Goal: Task Accomplishment & Management: Use online tool/utility

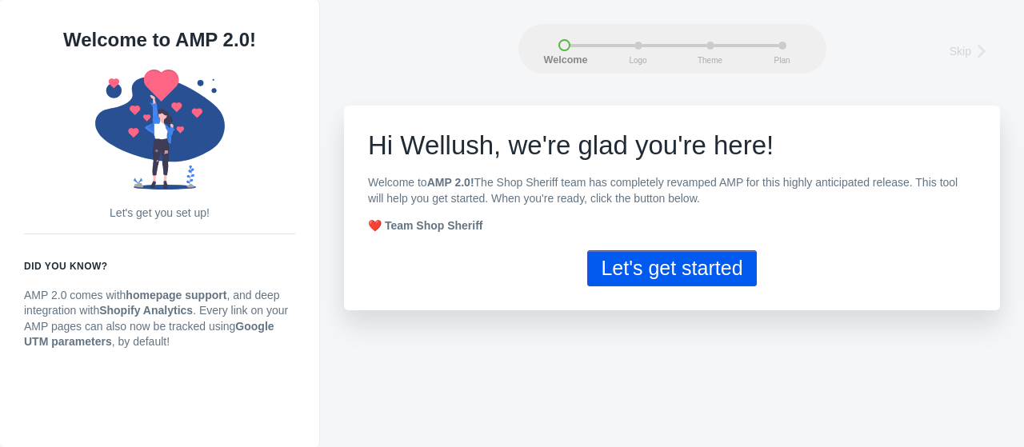
click at [685, 264] on button "Let's get started" at bounding box center [671, 268] width 169 height 36
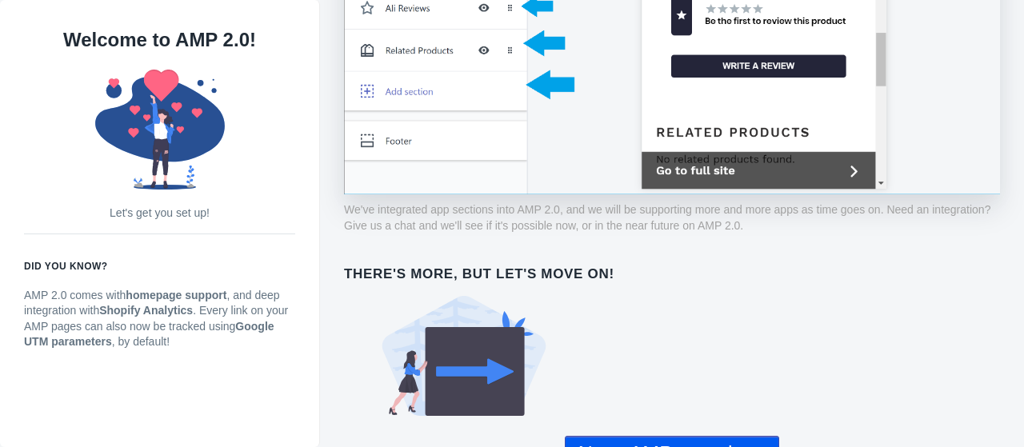
scroll to position [1206, 0]
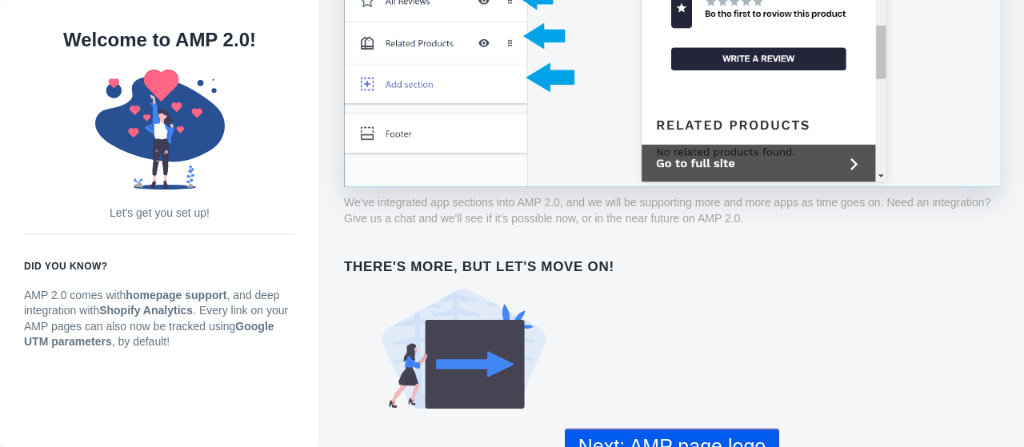
click at [697, 429] on button "Next: AMP page logo" at bounding box center [672, 447] width 214 height 36
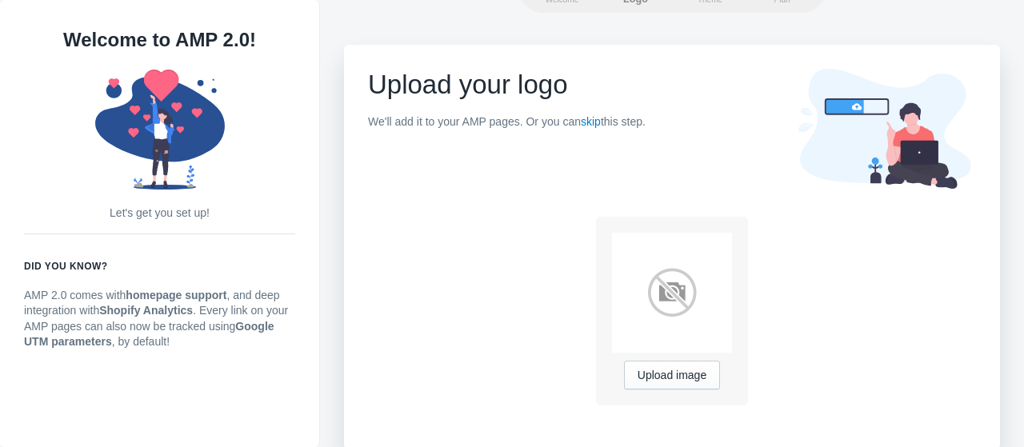
scroll to position [63, 0]
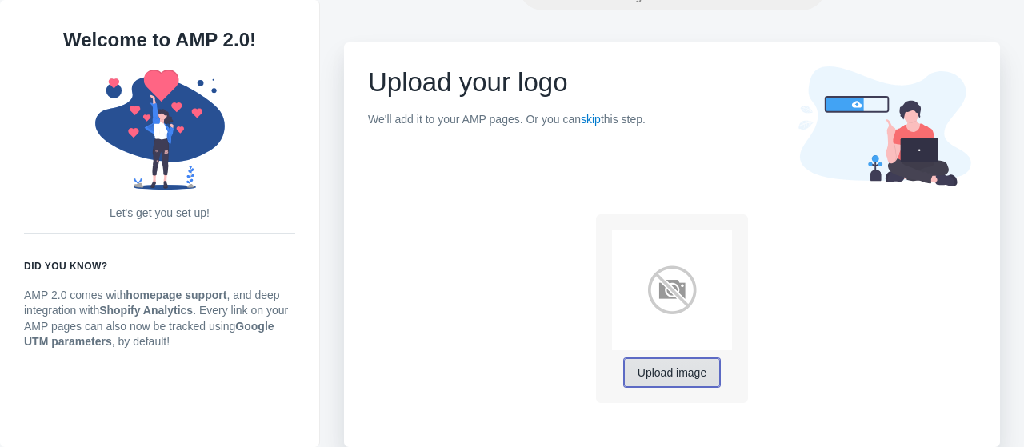
click at [660, 371] on span "Upload image" at bounding box center [671, 373] width 69 height 13
click at [681, 291] on img at bounding box center [672, 290] width 120 height 120
click at [675, 376] on span "Upload image" at bounding box center [671, 373] width 69 height 13
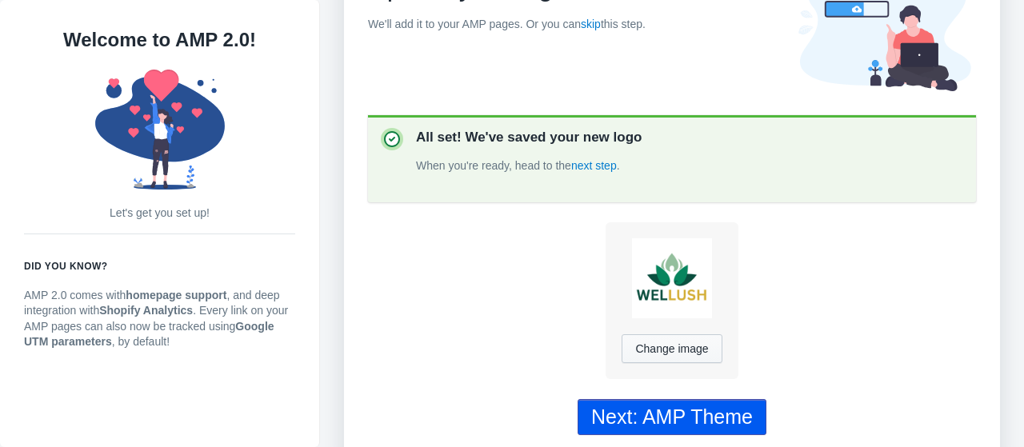
scroll to position [173, 0]
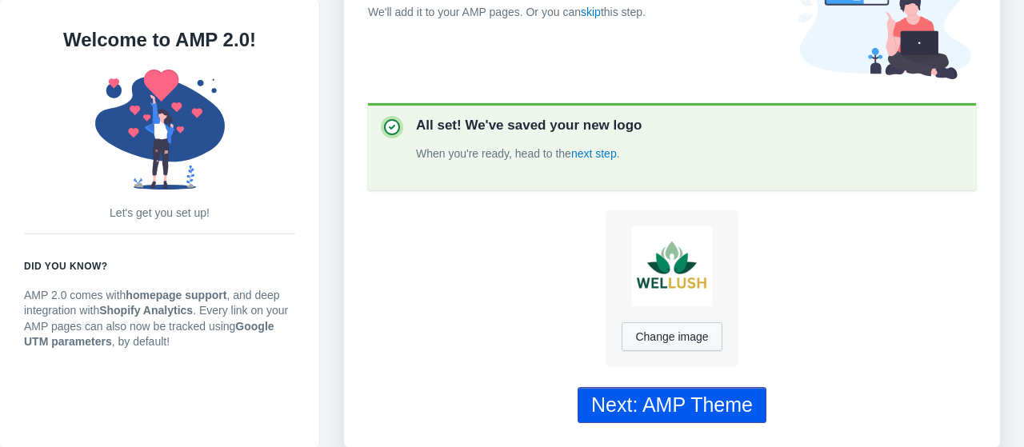
click at [715, 402] on div "Next: AMP Theme" at bounding box center [672, 404] width 162 height 23
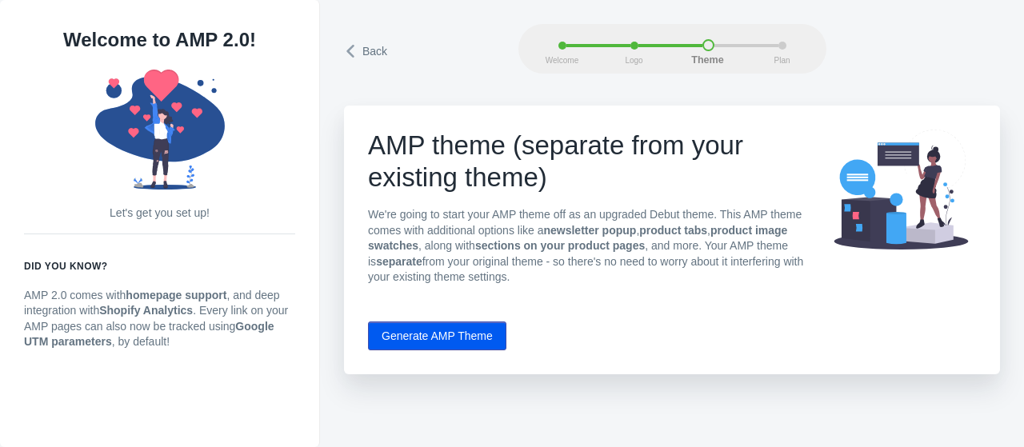
click at [465, 334] on button "Generate AMP Theme" at bounding box center [437, 336] width 138 height 29
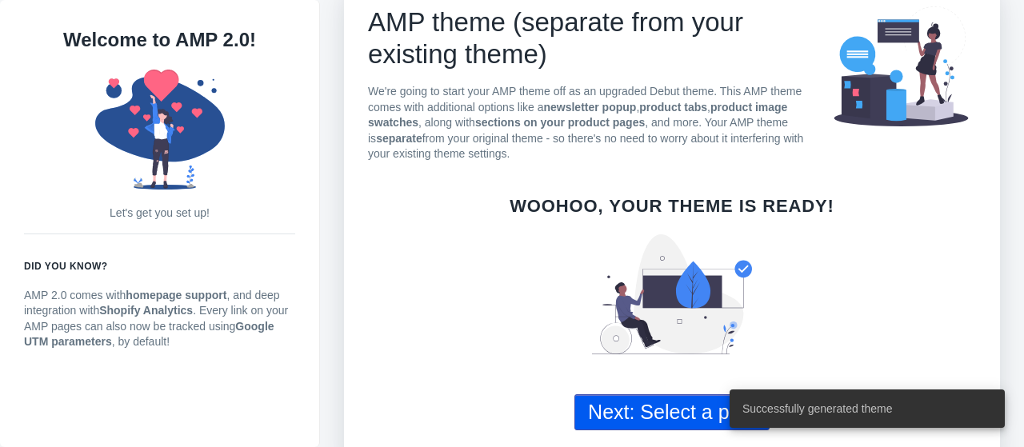
scroll to position [131, 0]
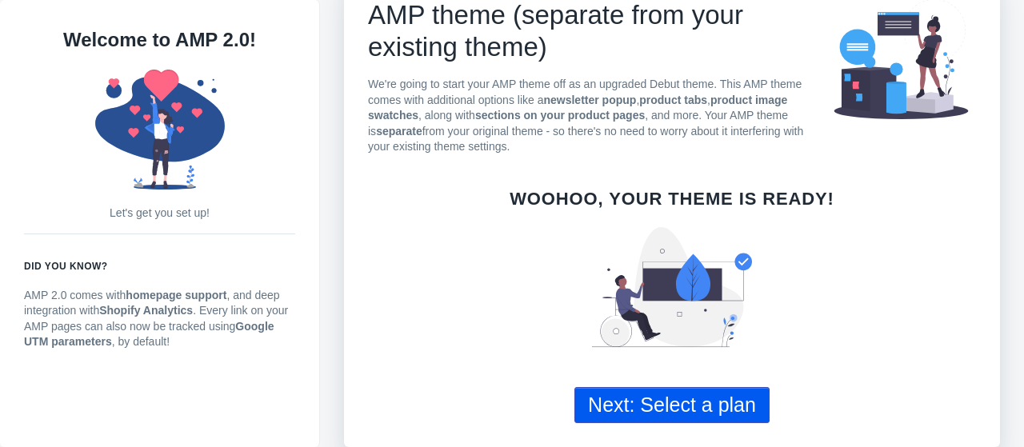
click at [732, 421] on button "Next: Select a plan" at bounding box center [671, 405] width 195 height 36
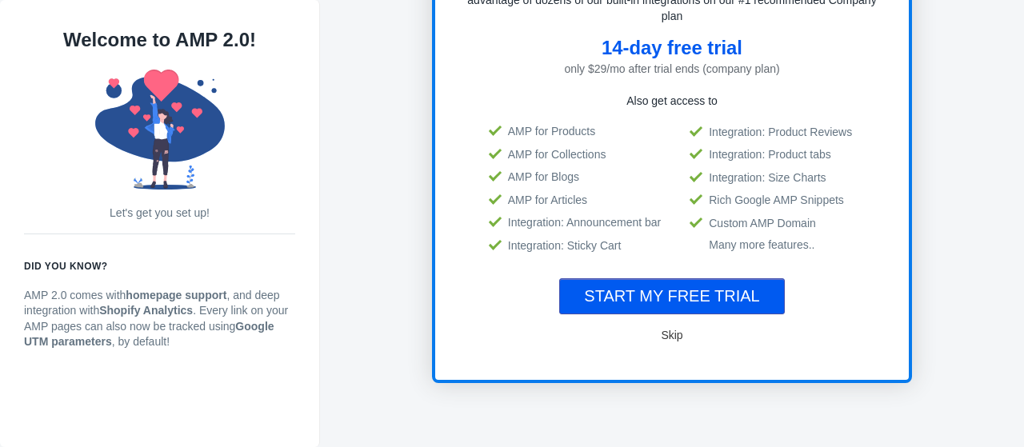
scroll to position [266, 0]
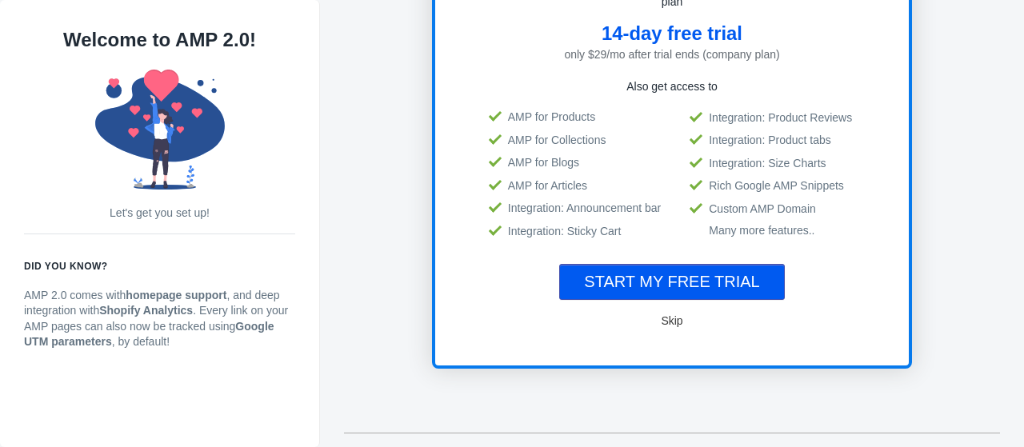
click at [668, 318] on span "Skip" at bounding box center [672, 320] width 22 height 13
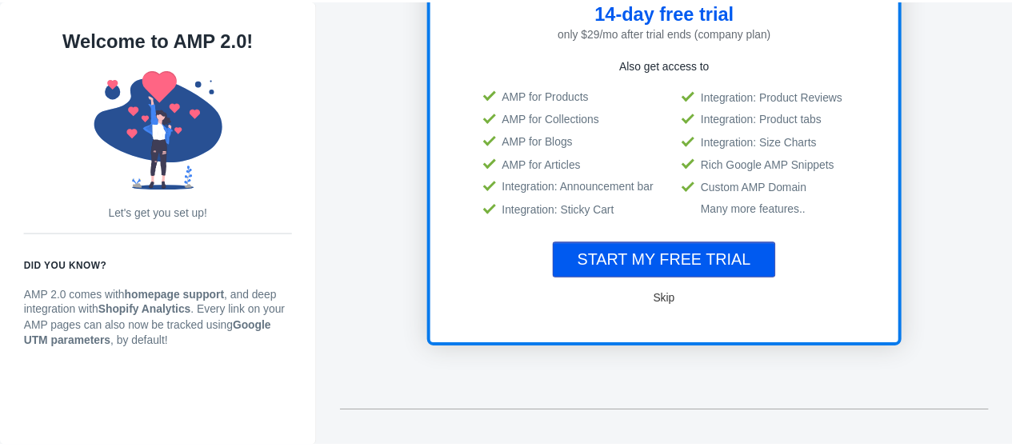
scroll to position [294, 0]
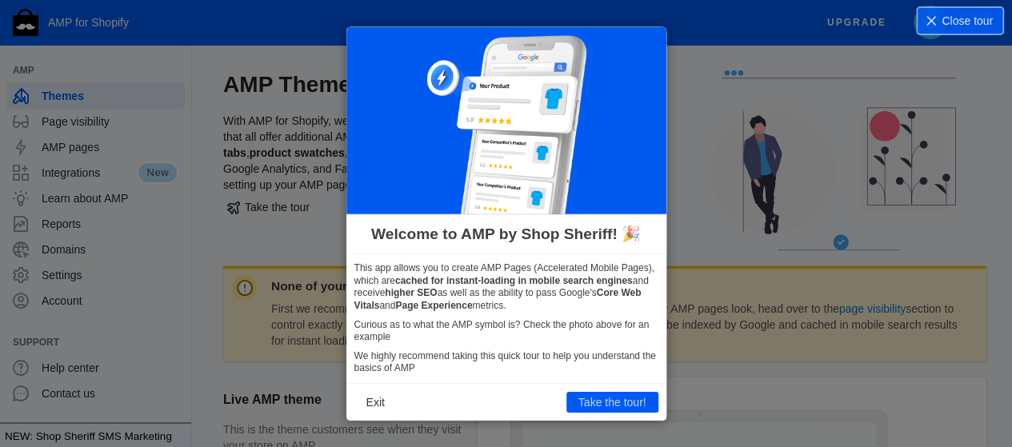
click at [673, 292] on icon at bounding box center [512, 223] width 1024 height 447
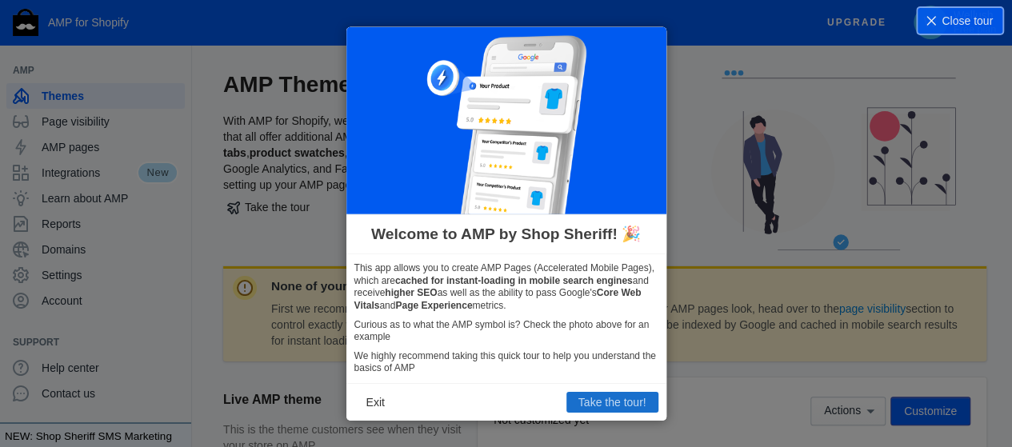
click at [601, 401] on button "Take the tour!" at bounding box center [612, 402] width 92 height 21
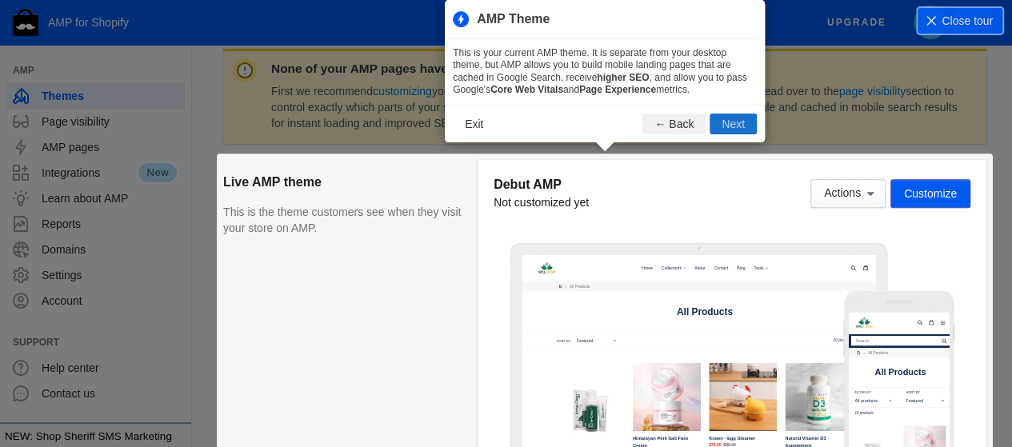
click at [733, 125] on button "Next" at bounding box center [732, 124] width 47 height 21
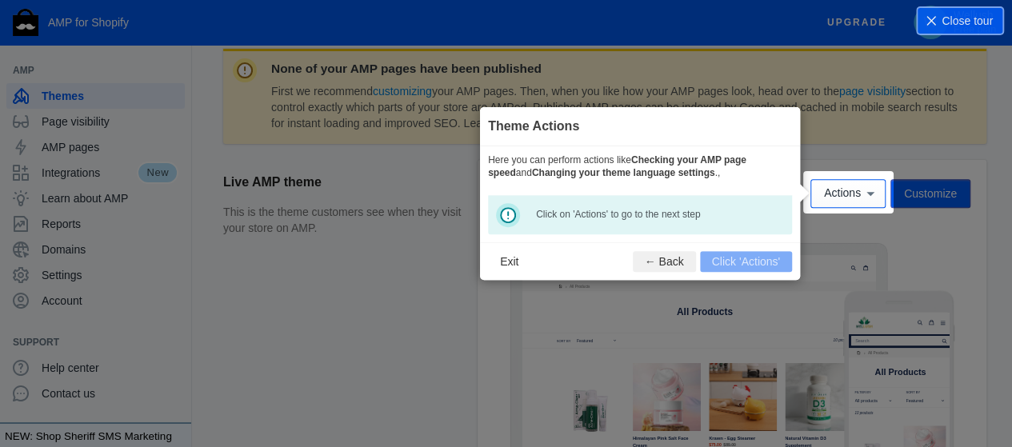
scroll to position [236, 0]
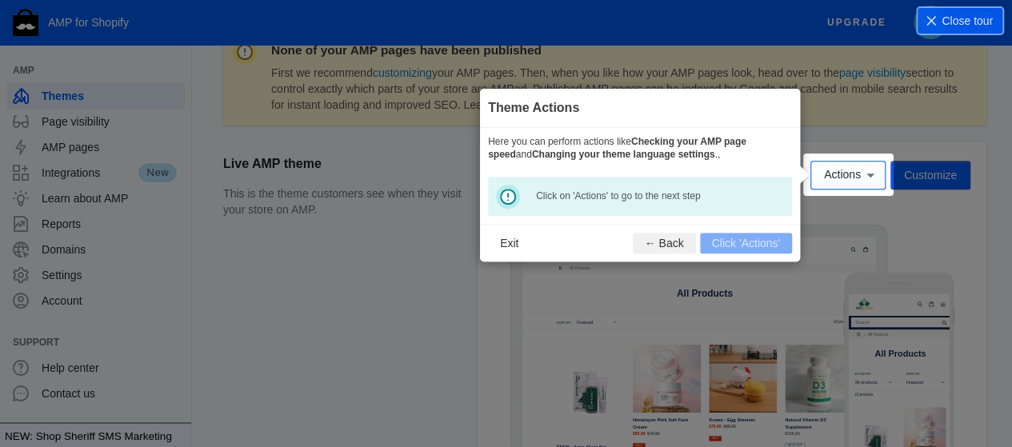
click at [765, 240] on footer "Exit ← Back Click 'Actions'" at bounding box center [640, 243] width 320 height 38
click at [757, 240] on footer "Exit ← Back Click 'Actions'" at bounding box center [640, 243] width 320 height 38
click at [956, 22] on span "Close tour" at bounding box center [966, 21] width 51 height 16
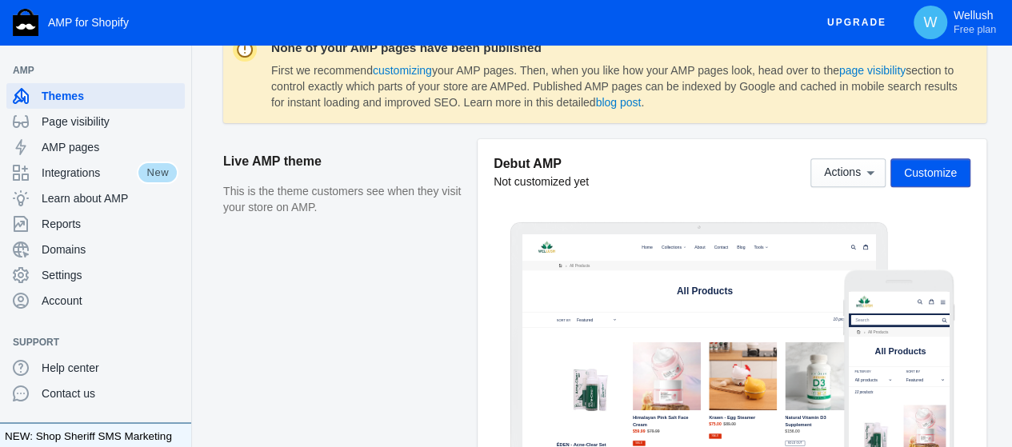
scroll to position [290, 0]
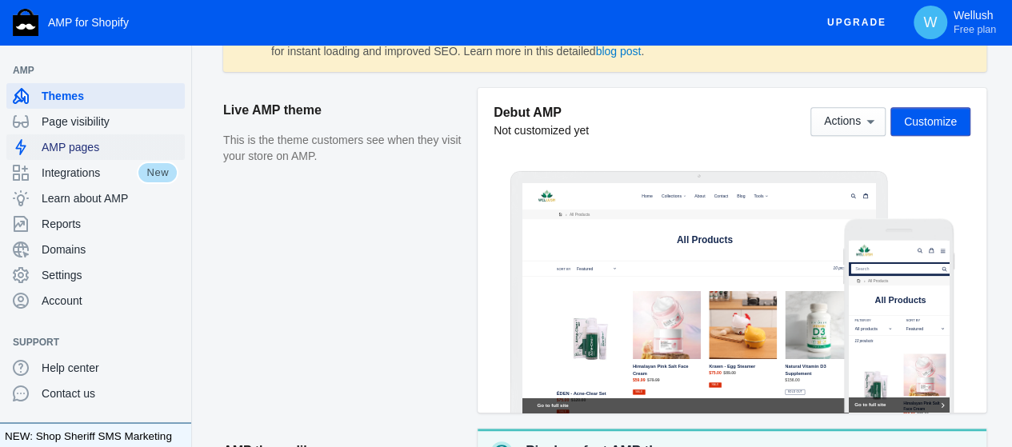
click at [102, 145] on span "AMP pages" at bounding box center [110, 147] width 137 height 16
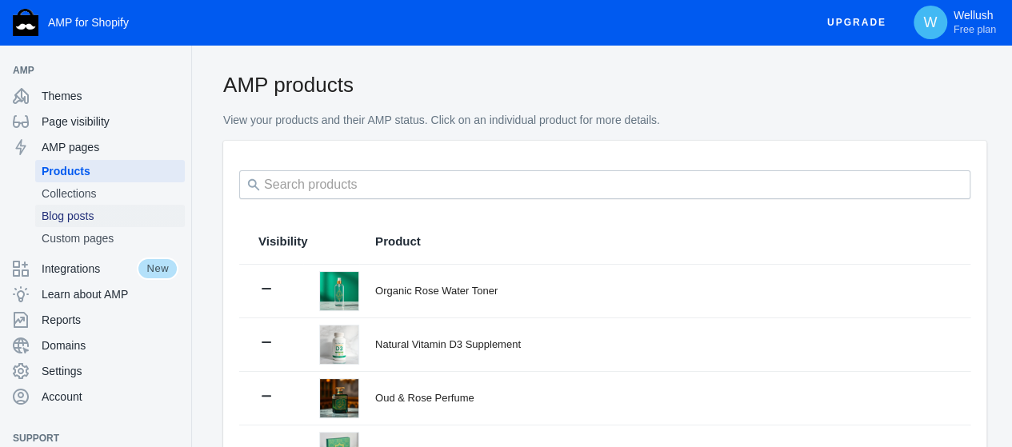
click at [104, 218] on span "Blog posts" at bounding box center [110, 216] width 137 height 16
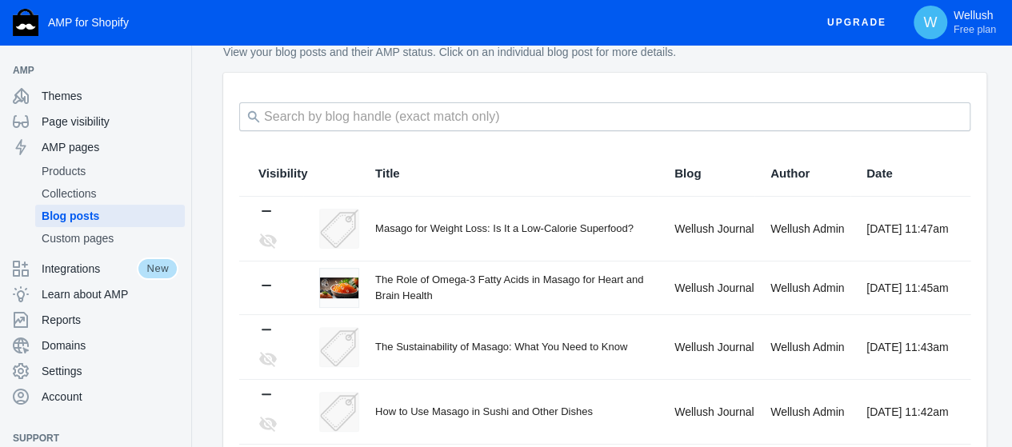
scroll to position [80, 0]
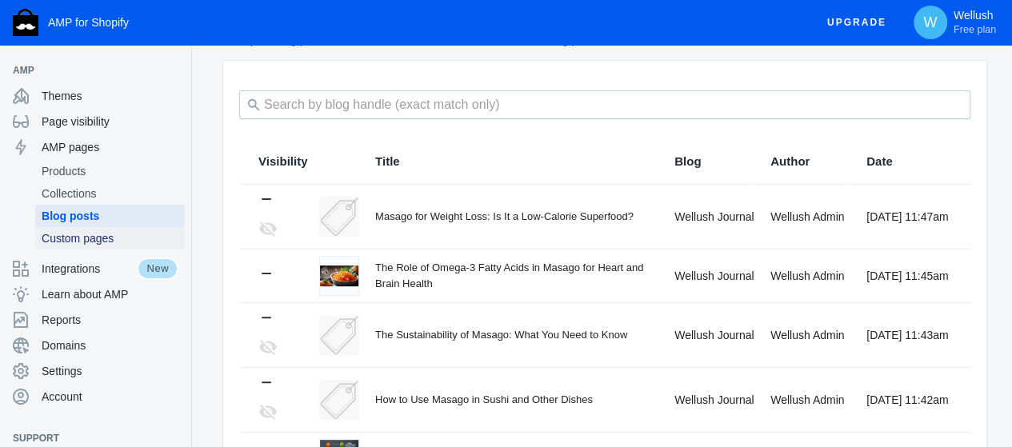
click at [118, 243] on span "Custom pages" at bounding box center [110, 238] width 137 height 16
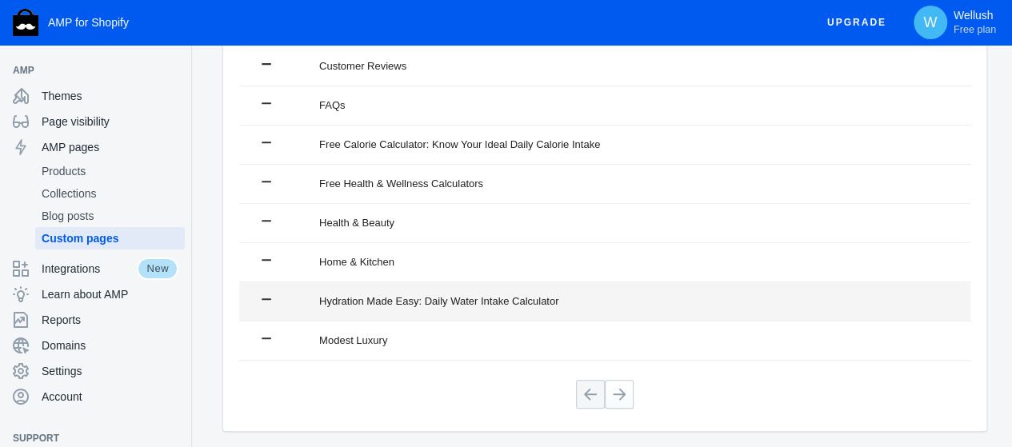
scroll to position [369, 0]
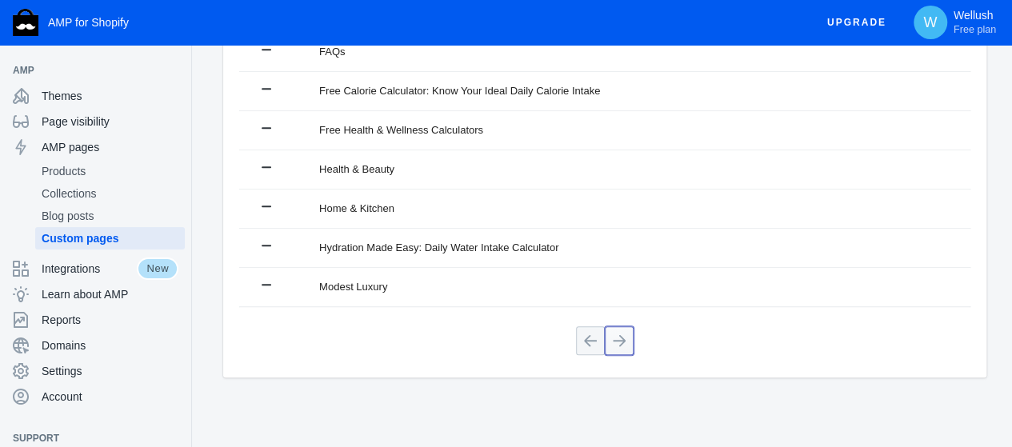
click at [621, 347] on button at bounding box center [619, 340] width 29 height 29
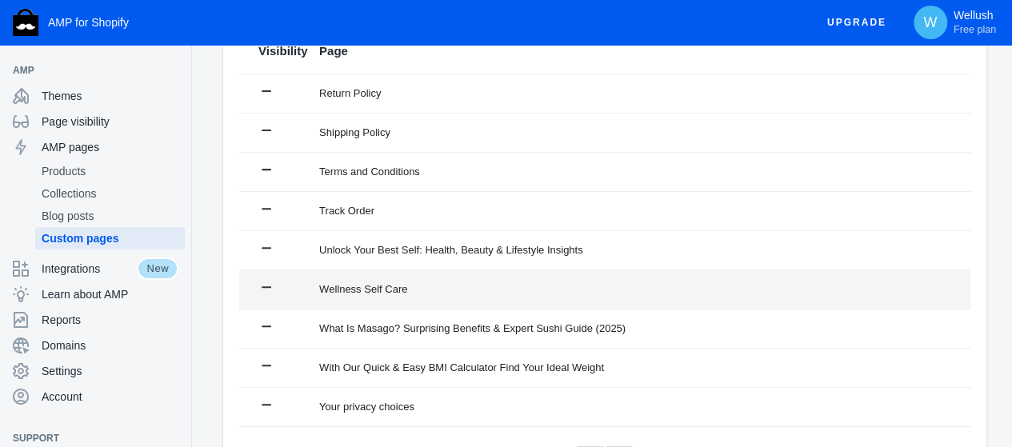
scroll to position [250, 0]
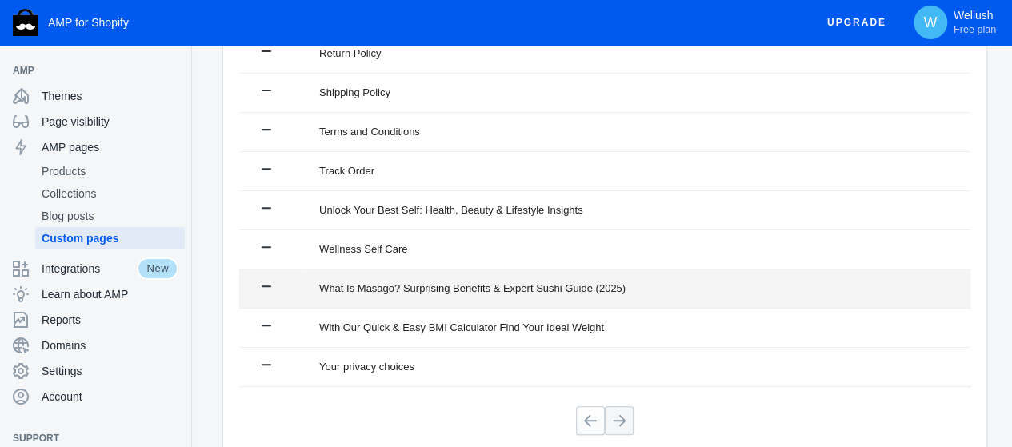
click at [500, 286] on div "What Is Masago? Surprising Benefits & Expert Sushi Guide (2025)" at bounding box center [635, 289] width 632 height 16
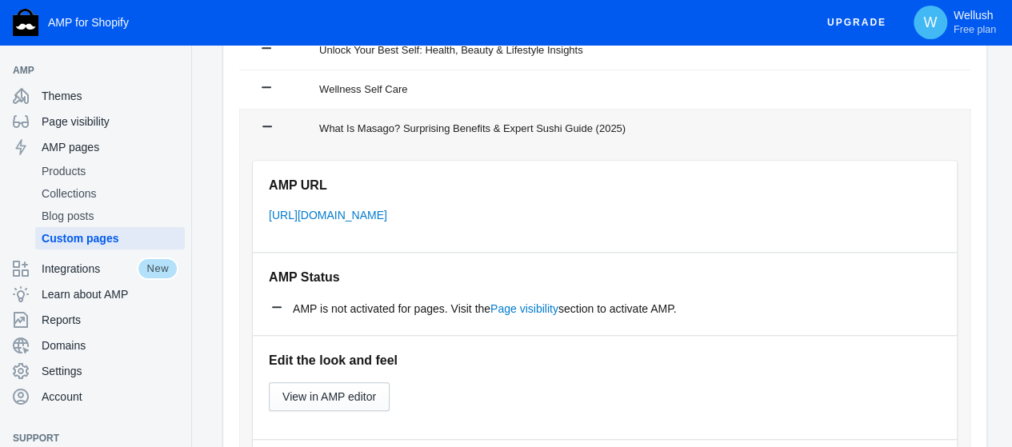
scroll to position [437, 0]
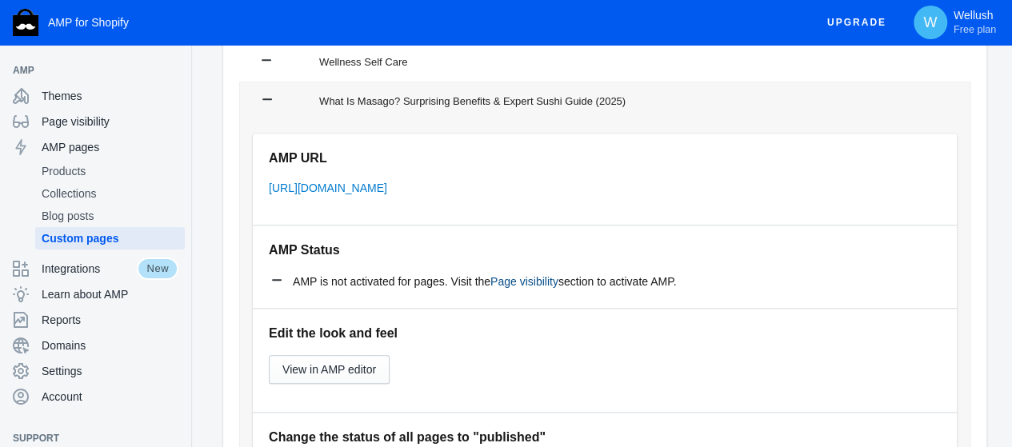
click at [514, 278] on link "Page visibility" at bounding box center [524, 281] width 68 height 13
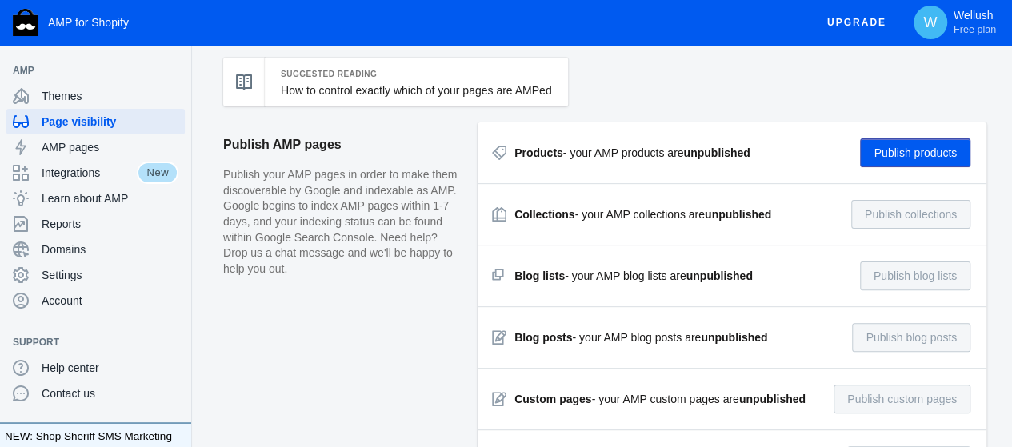
scroll to position [106, 0]
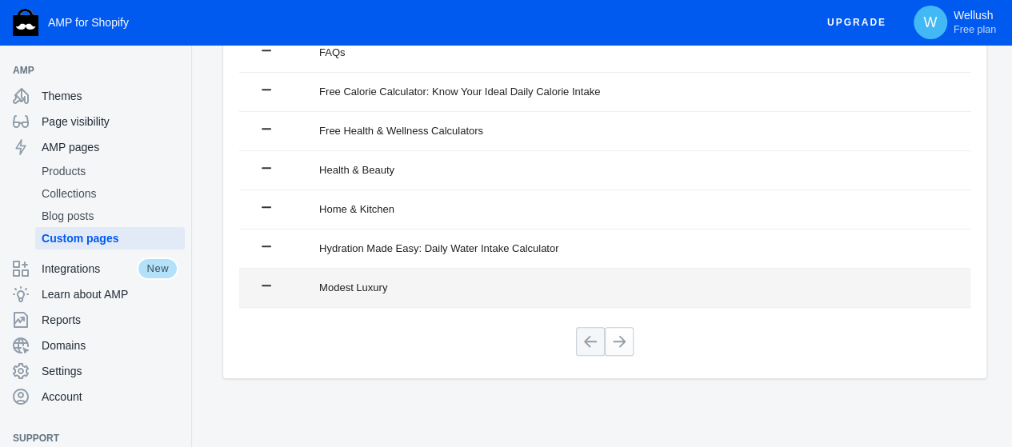
scroll to position [369, 0]
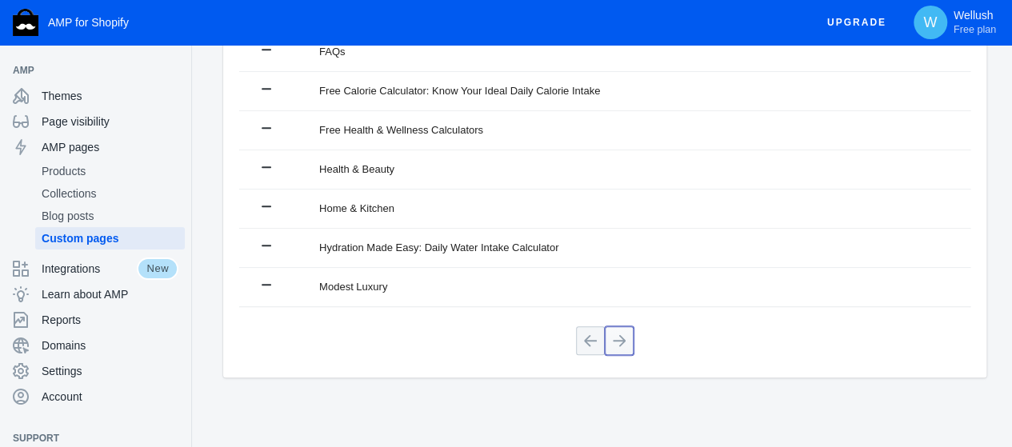
click at [613, 335] on button at bounding box center [619, 340] width 29 height 29
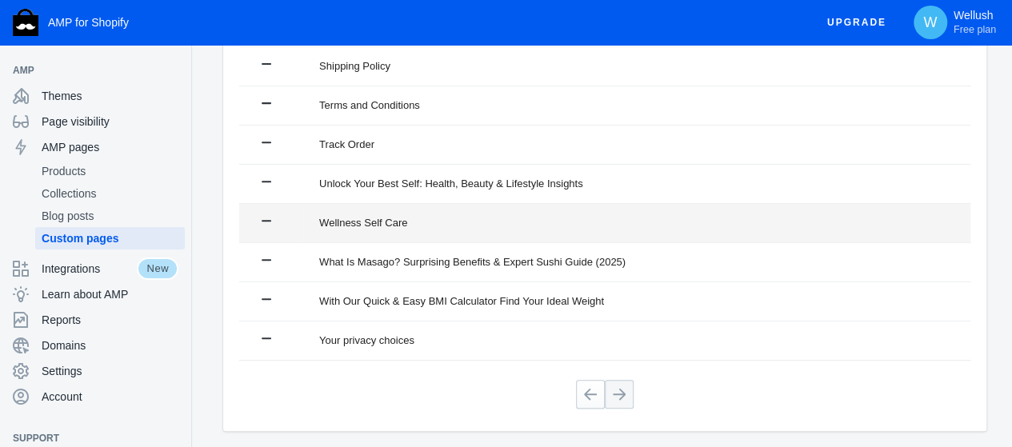
scroll to position [277, 0]
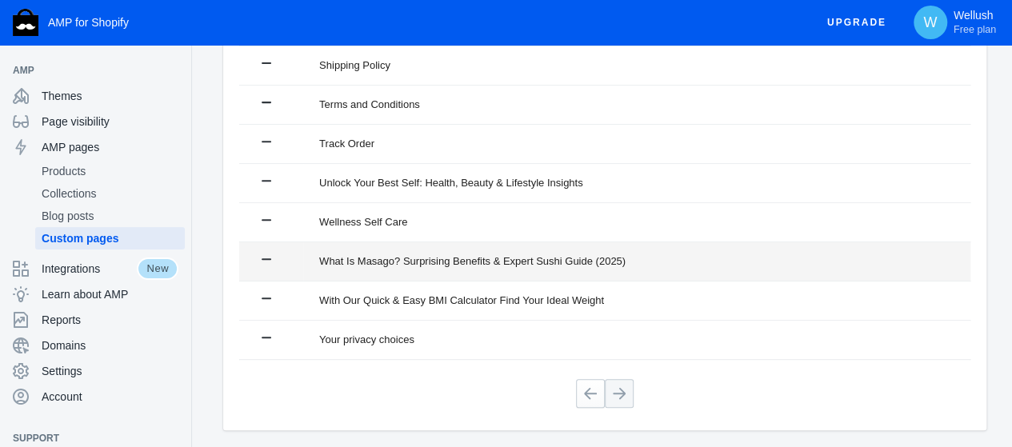
click at [433, 260] on div "What Is Masago? Surprising Benefits & Expert Sushi Guide (2025)" at bounding box center [635, 262] width 632 height 16
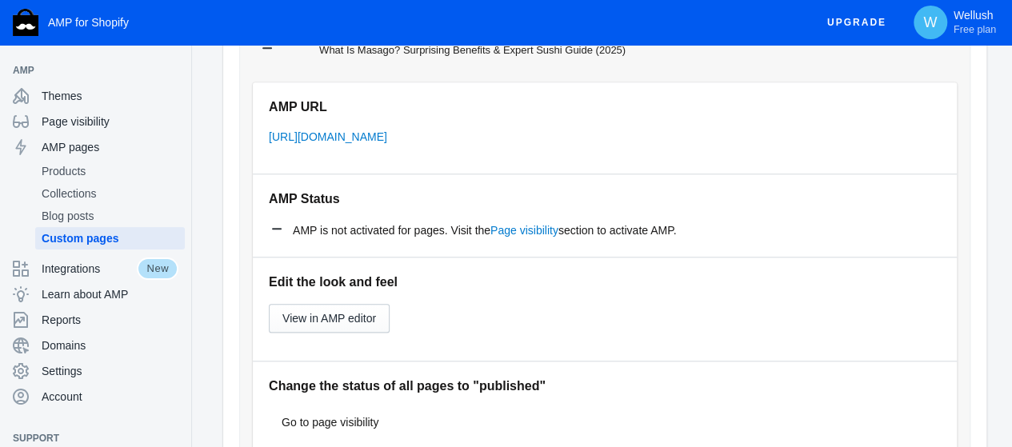
scroll to position [489, 0]
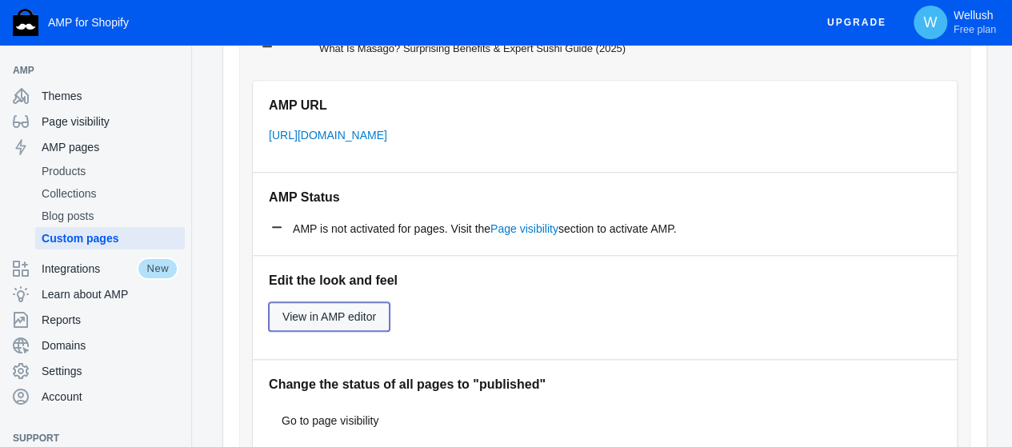
click at [329, 318] on span "View in AMP editor" at bounding box center [329, 316] width 94 height 13
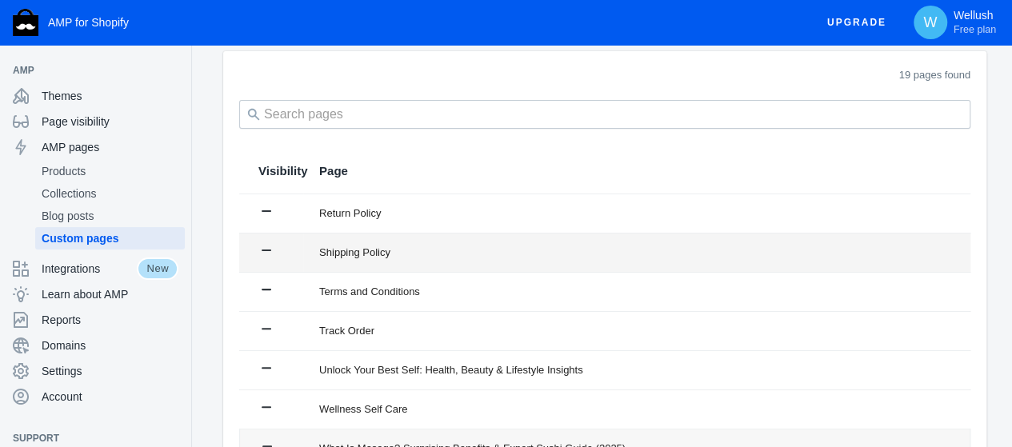
scroll to position [0, 0]
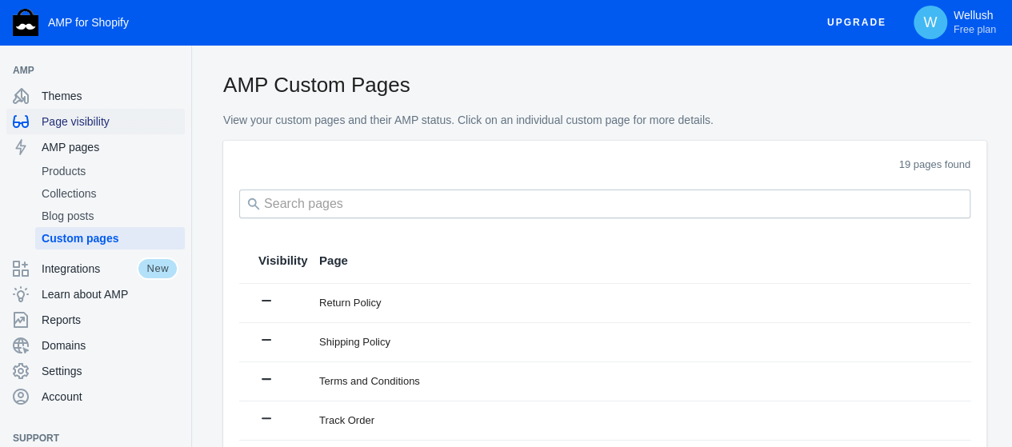
click at [98, 124] on span "Page visibility" at bounding box center [110, 122] width 137 height 16
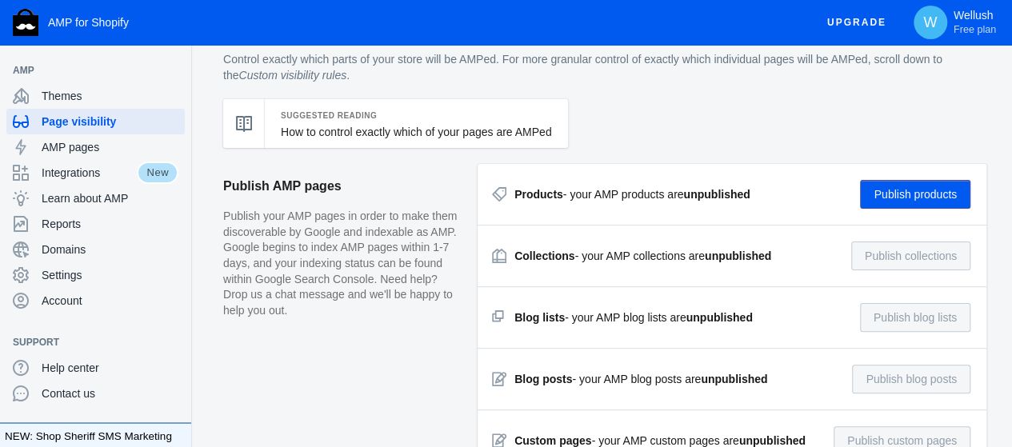
scroll to position [80, 0]
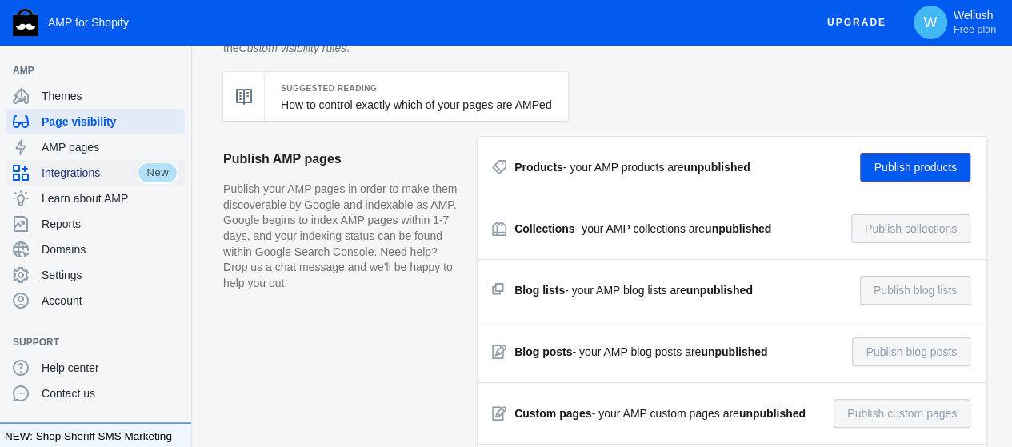
click at [88, 177] on span "Integrations" at bounding box center [89, 173] width 95 height 16
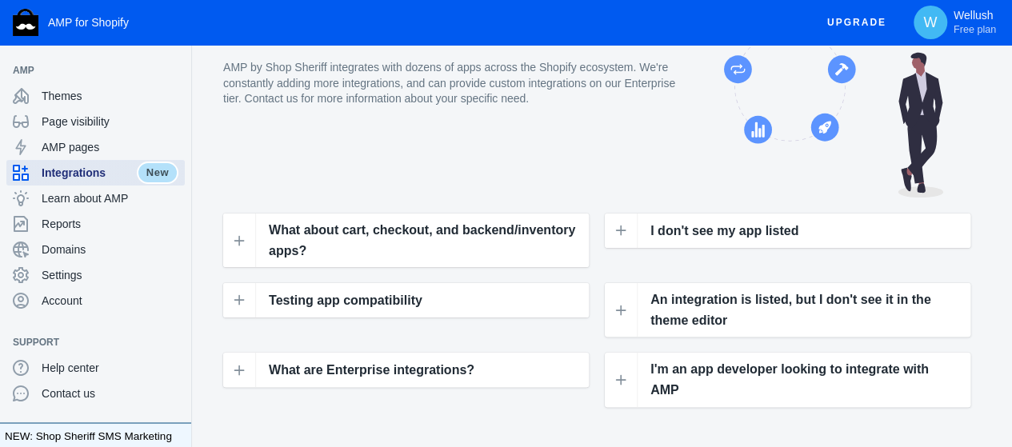
scroll to position [53, 0]
click at [118, 149] on span "AMP pages" at bounding box center [110, 147] width 137 height 16
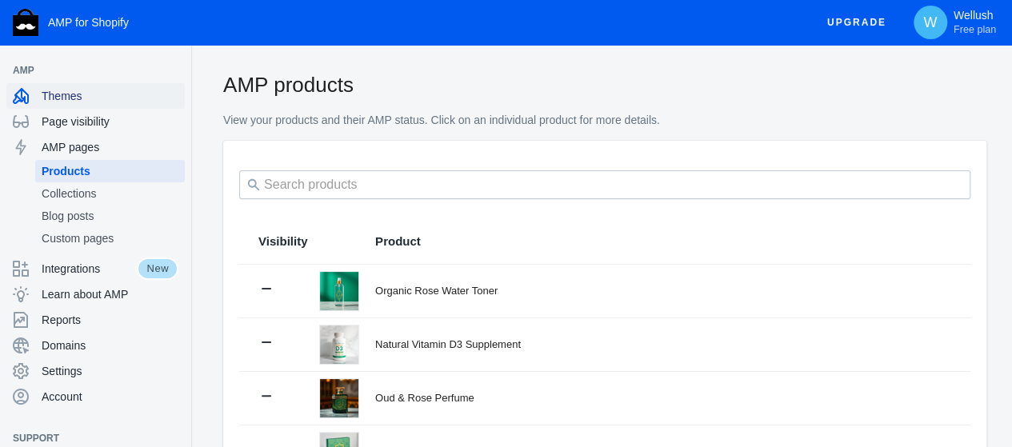
click at [98, 105] on div "Themes" at bounding box center [96, 96] width 166 height 26
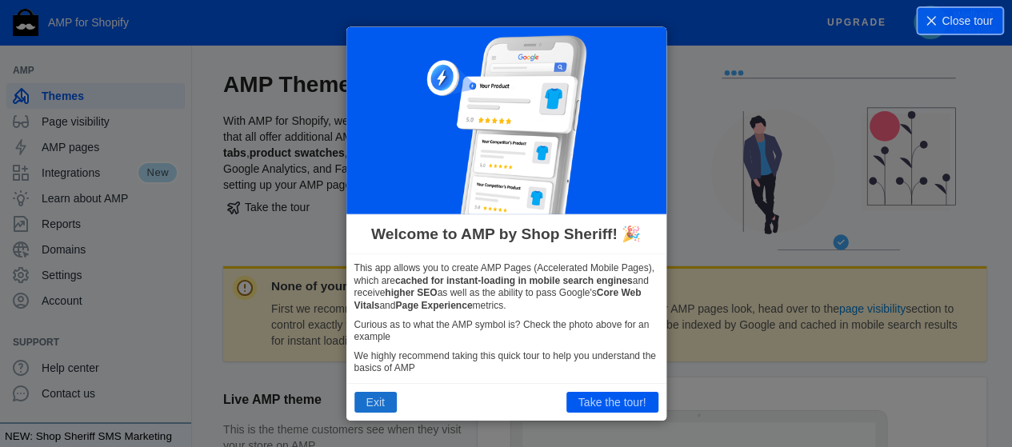
click at [373, 405] on button "Exit" at bounding box center [375, 402] width 42 height 21
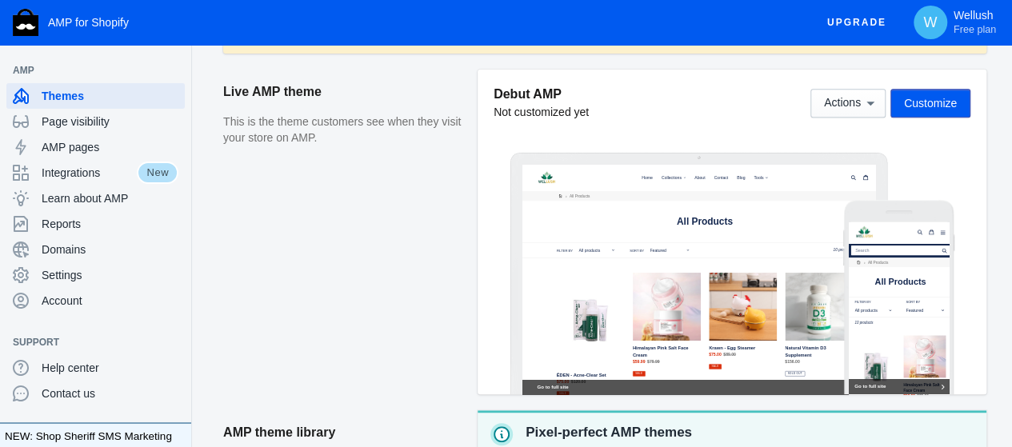
scroll to position [320, 0]
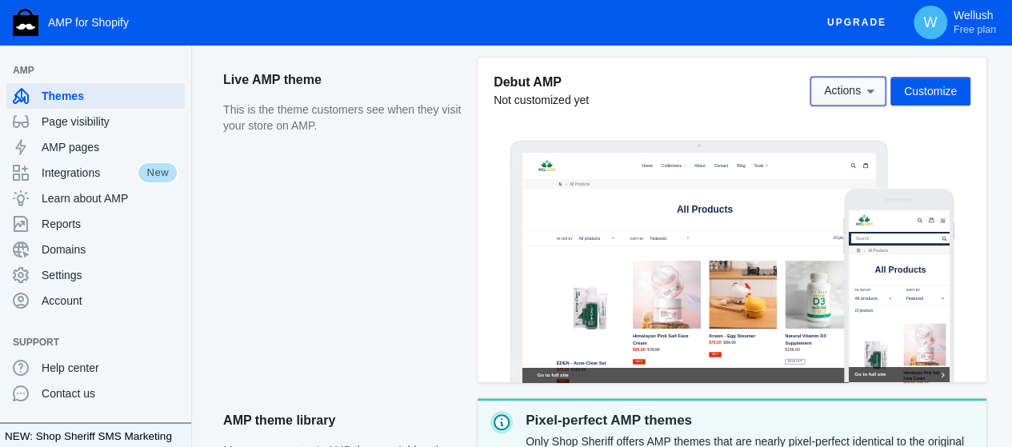
click at [870, 100] on button "Actions" at bounding box center [847, 91] width 75 height 29
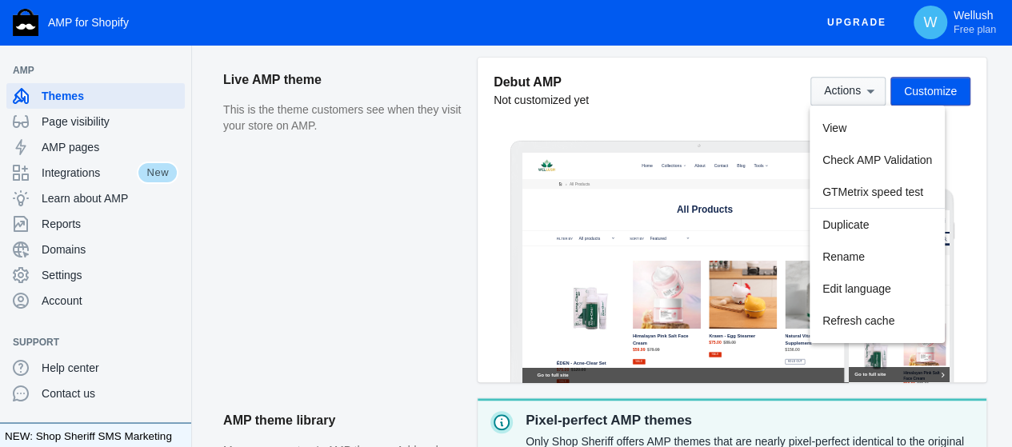
click at [870, 100] on div at bounding box center [506, 223] width 1012 height 447
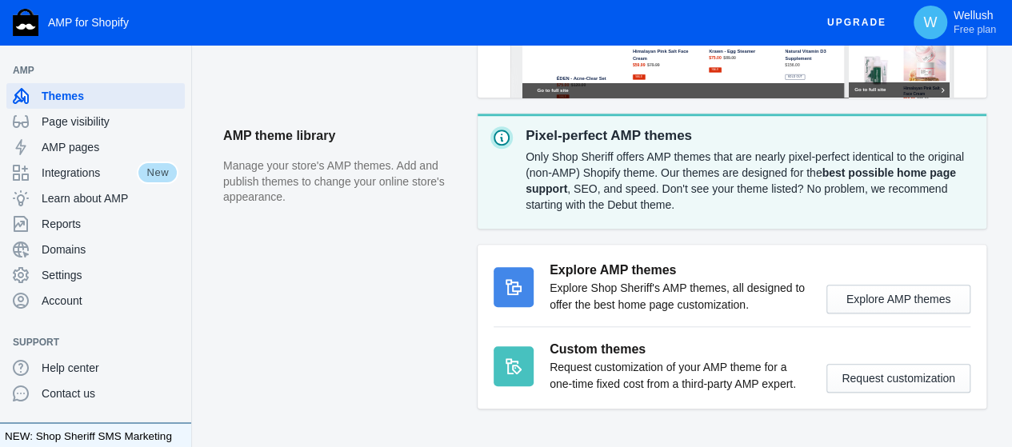
scroll to position [613, 0]
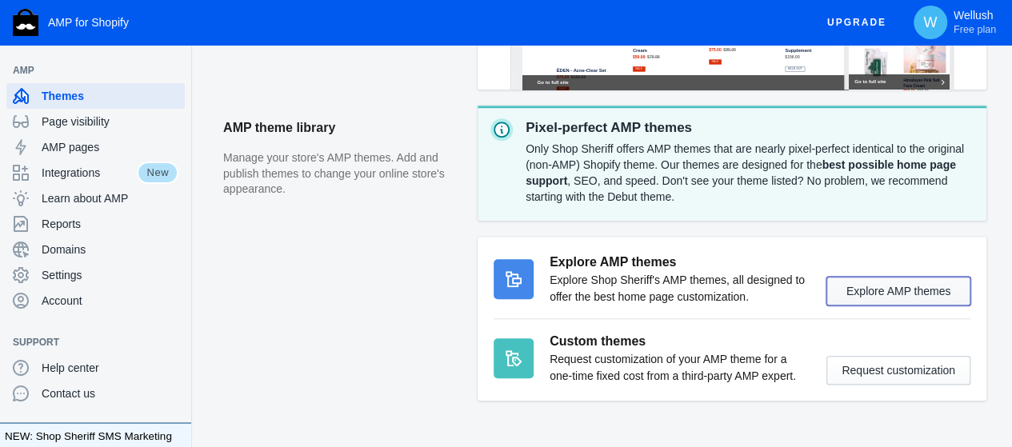
click at [842, 293] on button "Explore AMP themes" at bounding box center [898, 291] width 144 height 29
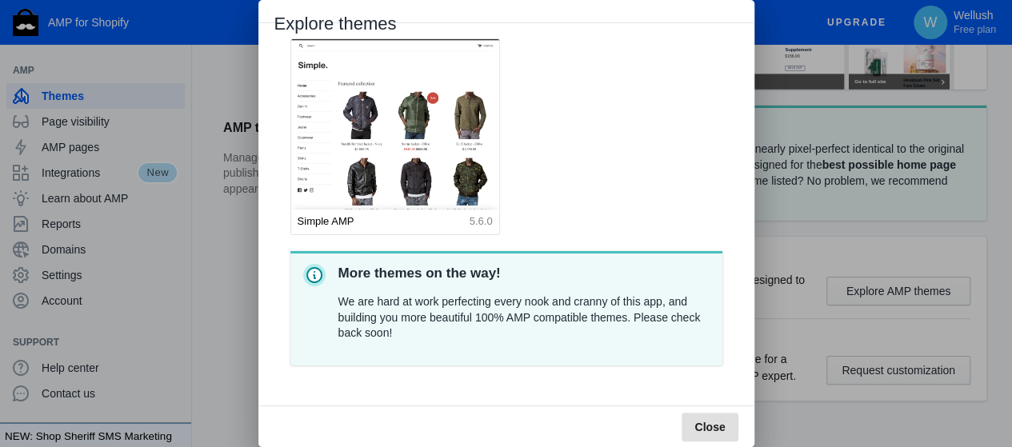
scroll to position [229, 0]
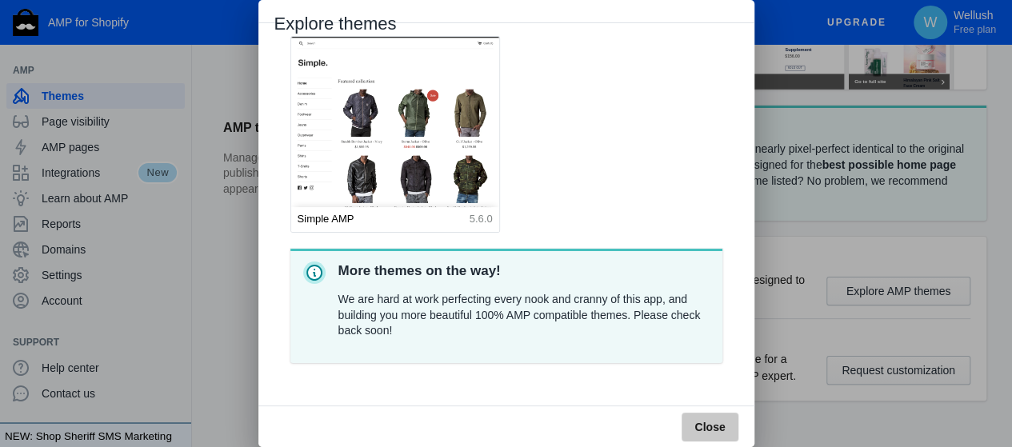
click at [703, 434] on button "Close" at bounding box center [709, 427] width 56 height 29
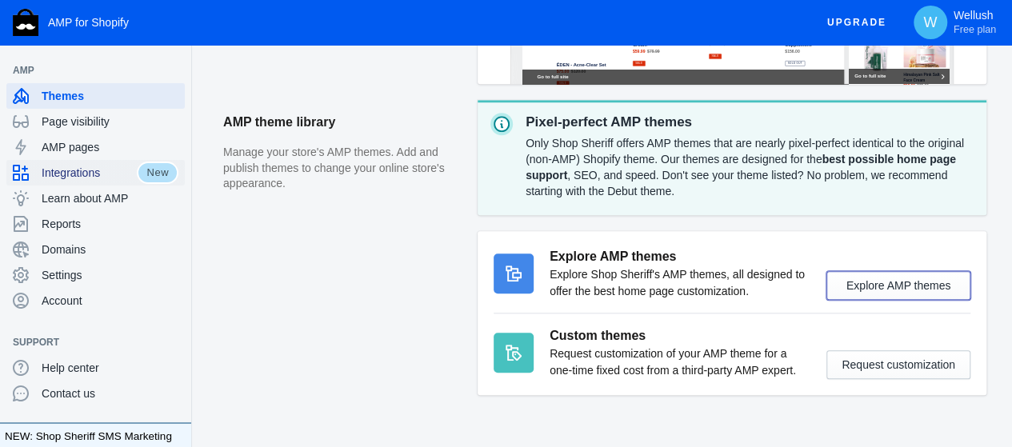
scroll to position [586, 0]
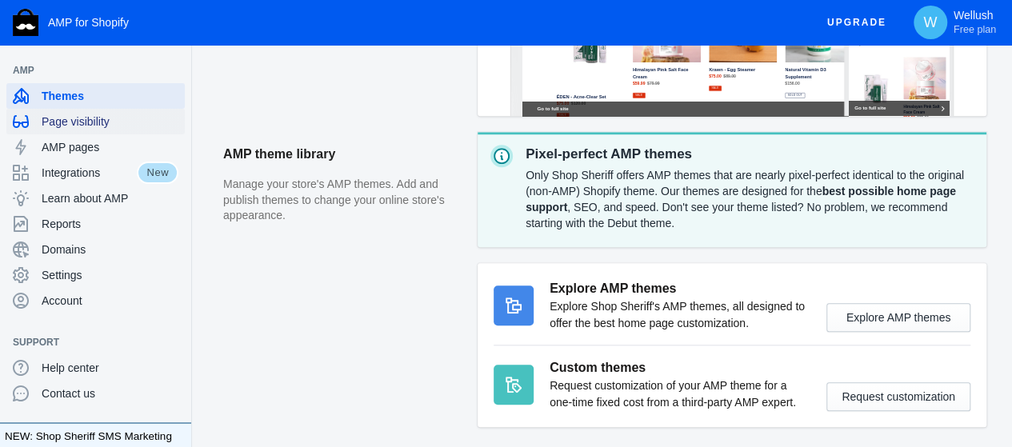
click at [109, 120] on span "Page visibility" at bounding box center [110, 122] width 137 height 16
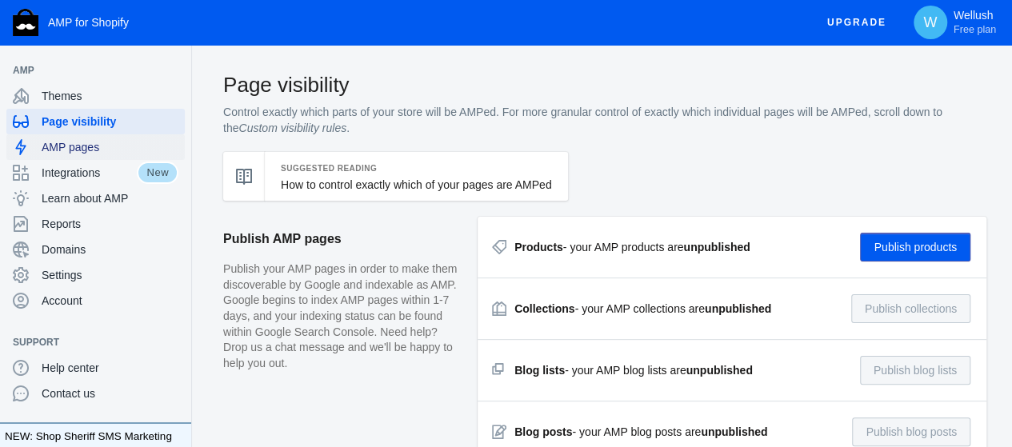
click at [78, 151] on span "AMP pages" at bounding box center [110, 147] width 137 height 16
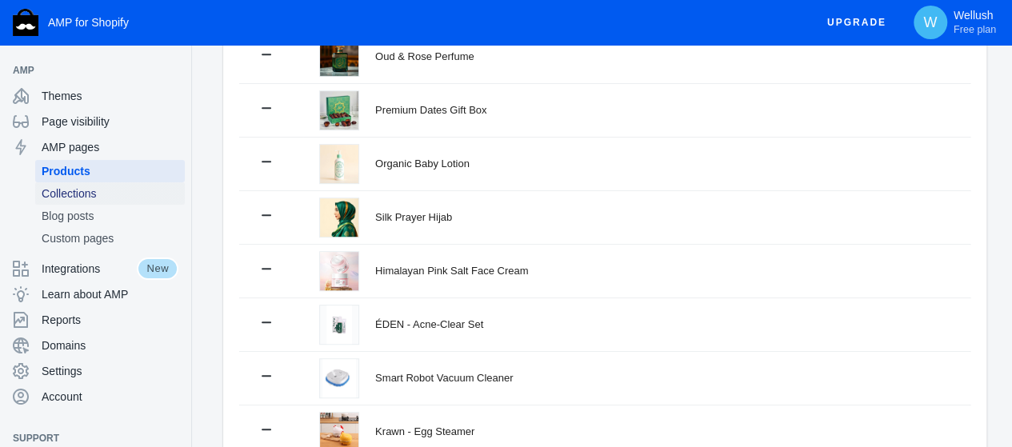
scroll to position [346, 0]
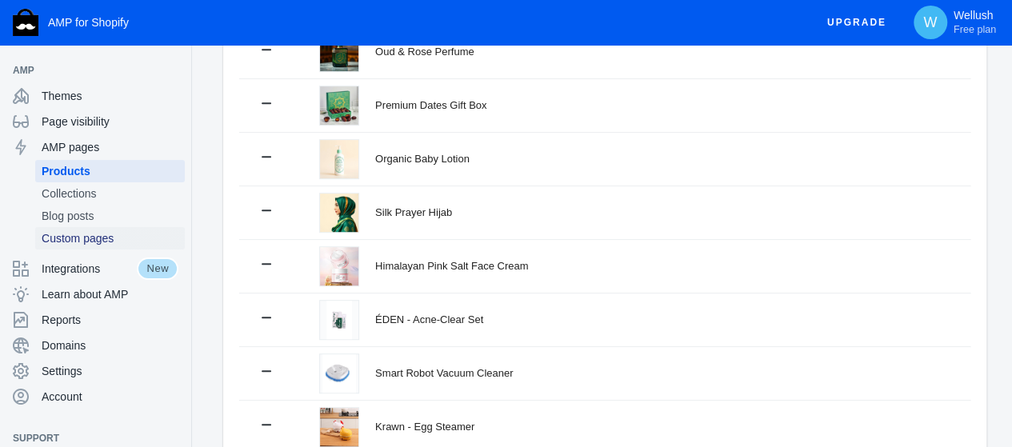
click at [98, 234] on span "Custom pages" at bounding box center [110, 238] width 137 height 16
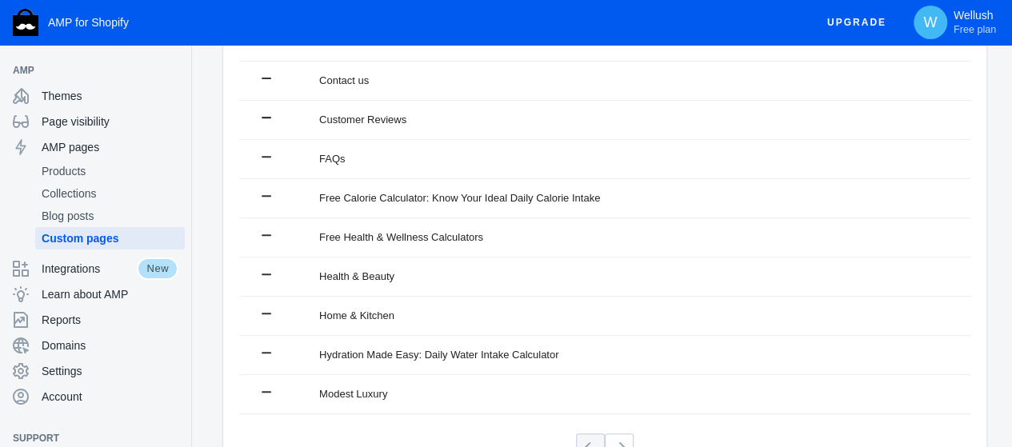
scroll to position [320, 0]
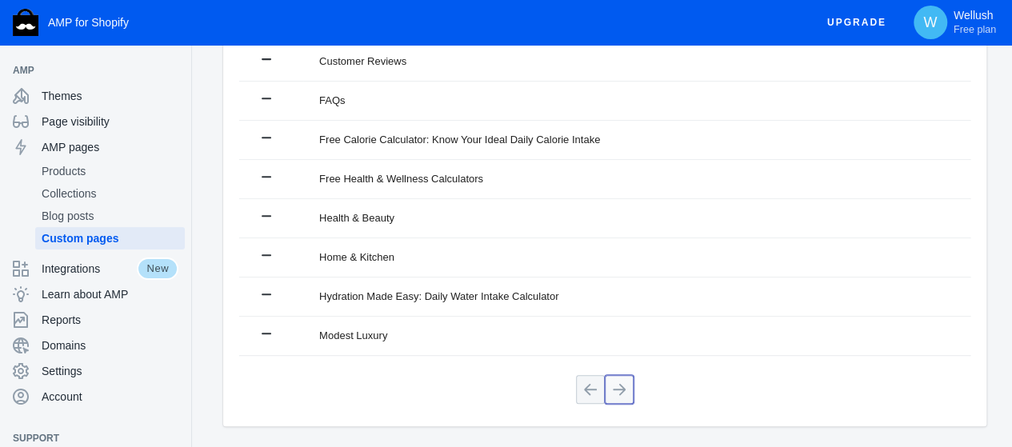
click at [625, 393] on button at bounding box center [619, 389] width 29 height 29
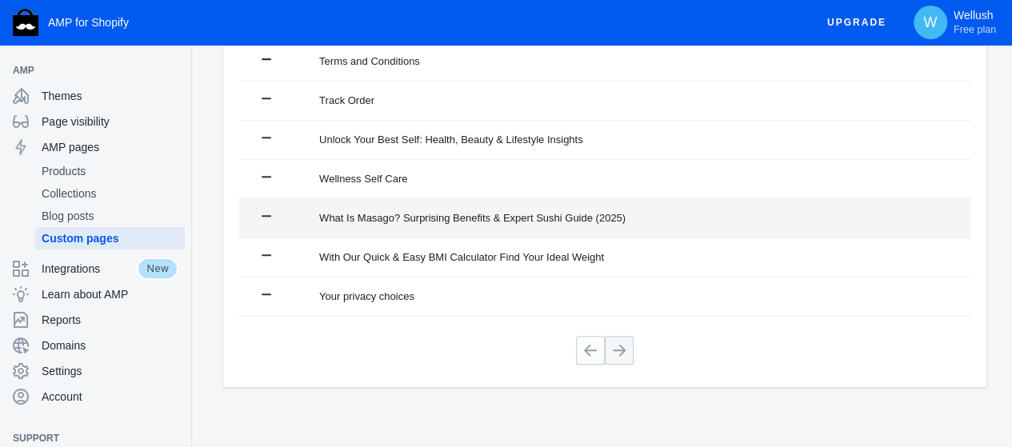
click at [493, 222] on div "What Is Masago? Surprising Benefits & Expert Sushi Guide (2025)" at bounding box center [635, 218] width 632 height 16
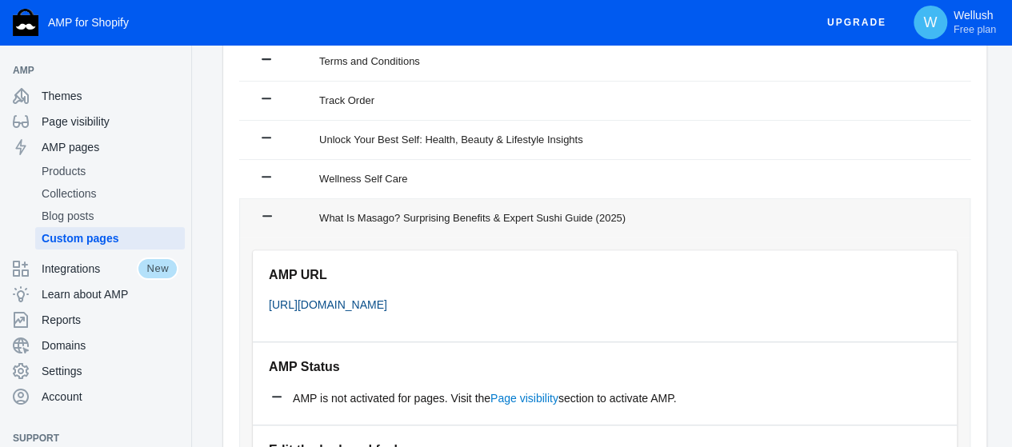
drag, startPoint x: 615, startPoint y: 307, endPoint x: 270, endPoint y: 308, distance: 344.7
click at [270, 308] on p "[URL][DOMAIN_NAME]" at bounding box center [605, 305] width 672 height 17
copy link "[URL][DOMAIN_NAME]"
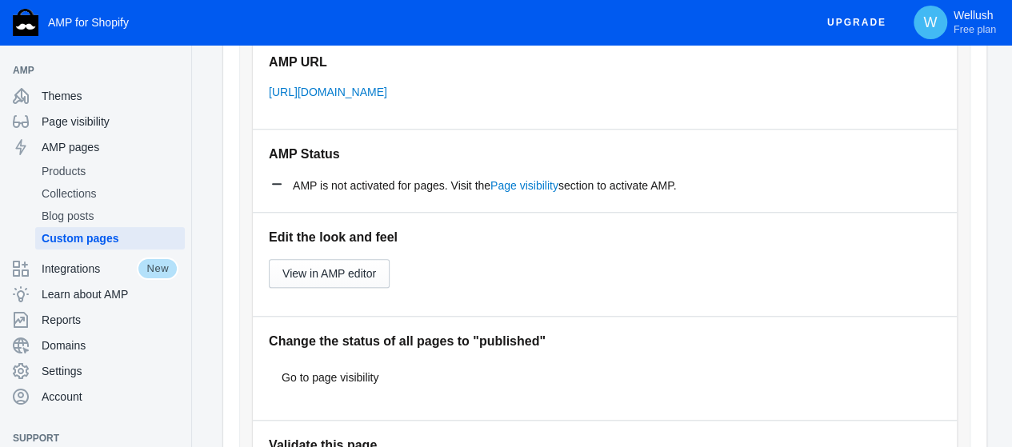
scroll to position [533, 0]
click at [351, 268] on span "View in AMP editor" at bounding box center [329, 273] width 94 height 13
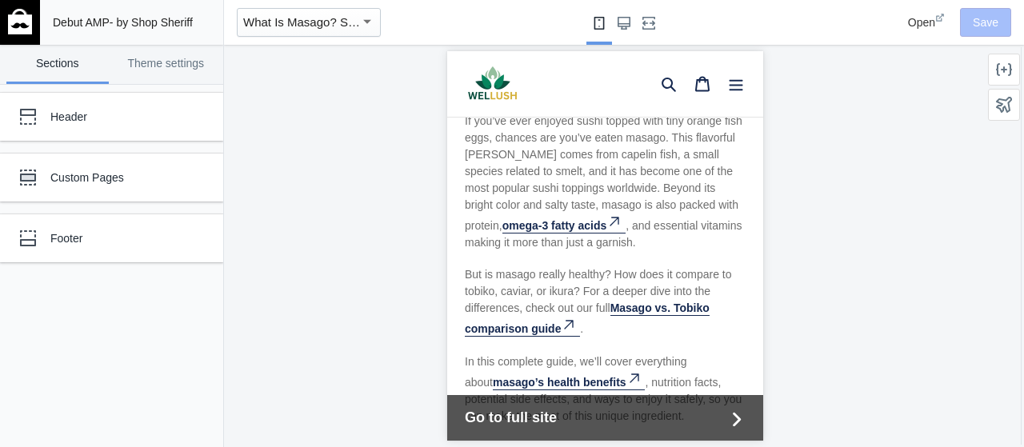
scroll to position [346, 0]
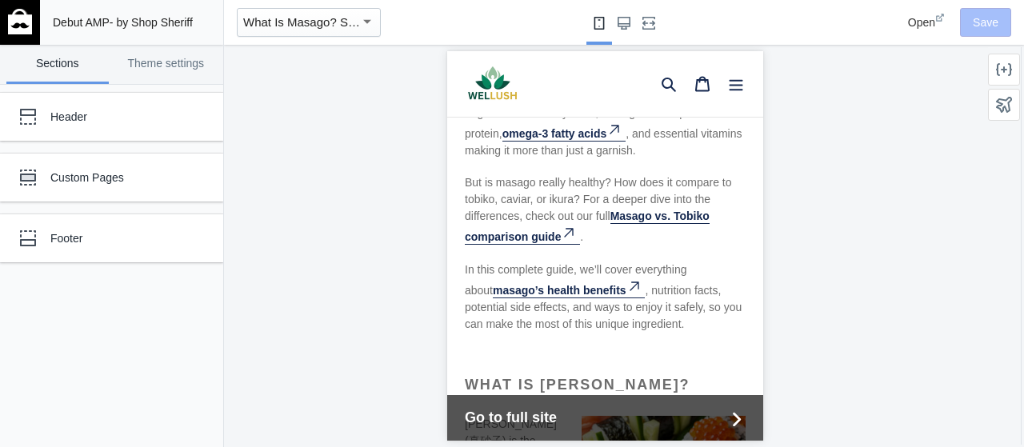
click at [363, 23] on div "button" at bounding box center [367, 21] width 14 height 19
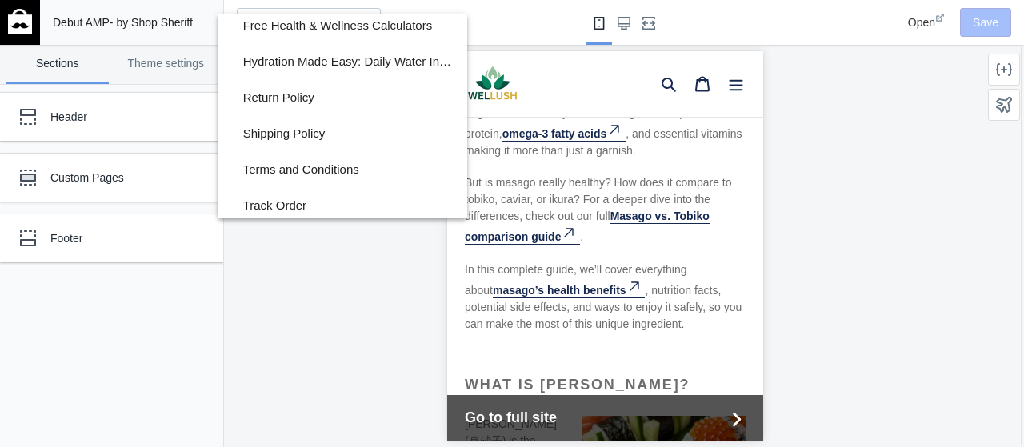
scroll to position [388, 0]
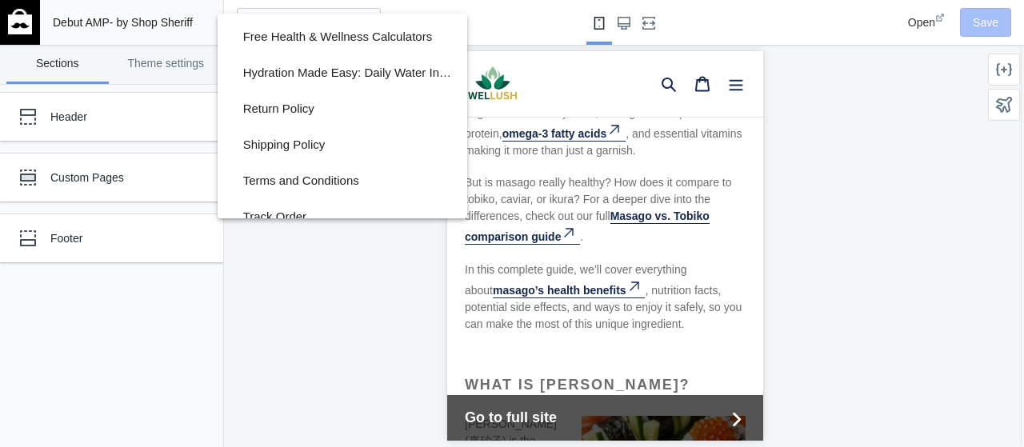
click at [905, 158] on div at bounding box center [512, 223] width 1024 height 447
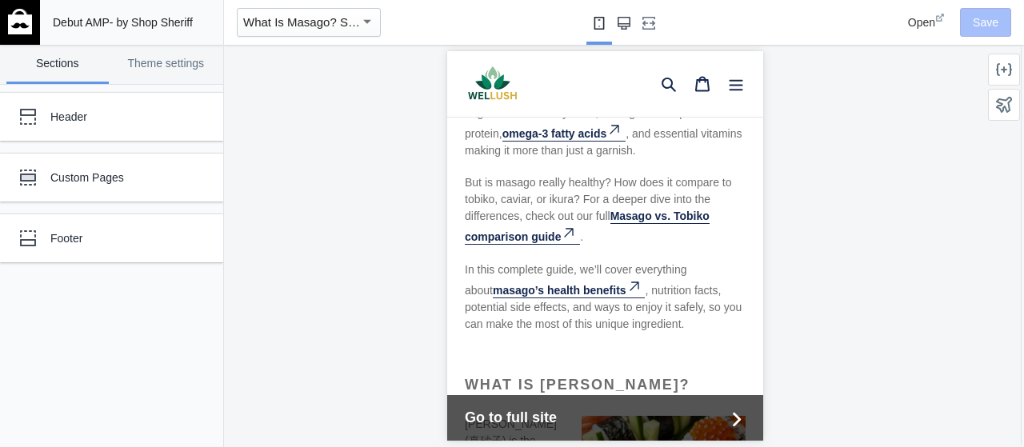
click at [633, 23] on button "Large screen" at bounding box center [624, 22] width 26 height 45
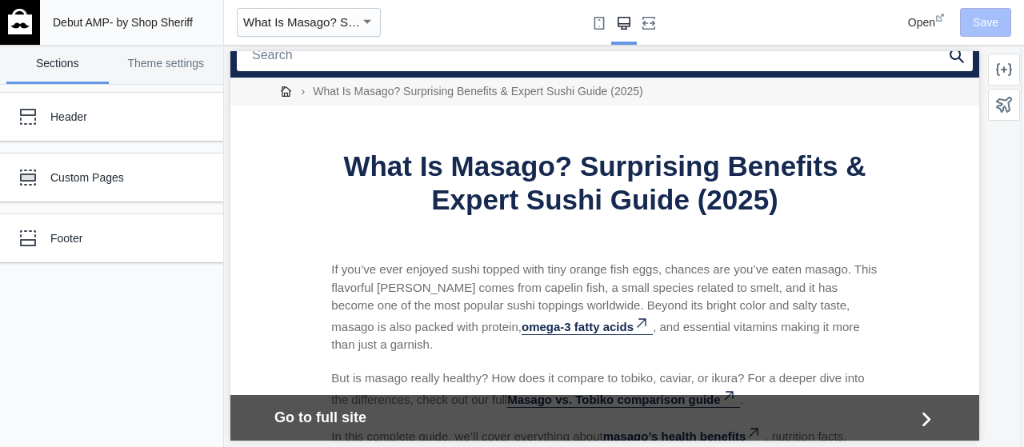
scroll to position [106, 0]
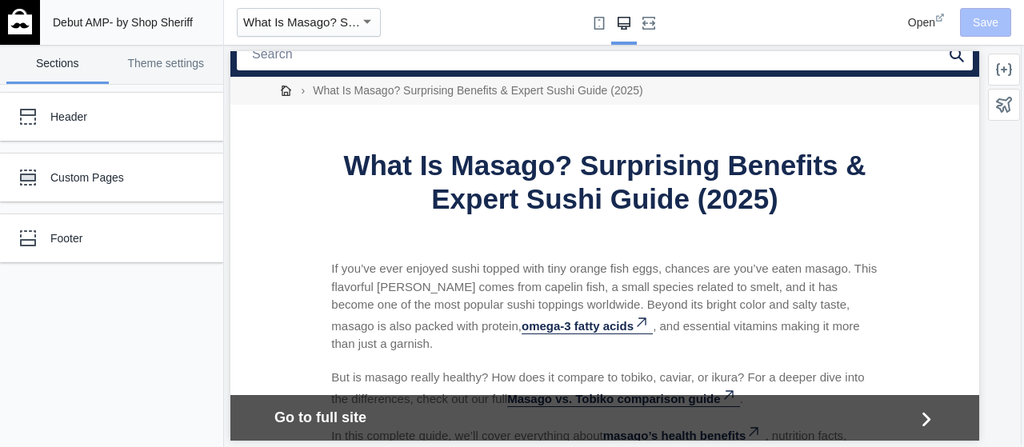
click at [651, 263] on p "If you’ve ever enjoyed sushi topped with tiny orange fish eggs, chances are you…" at bounding box center [604, 307] width 546 height 94
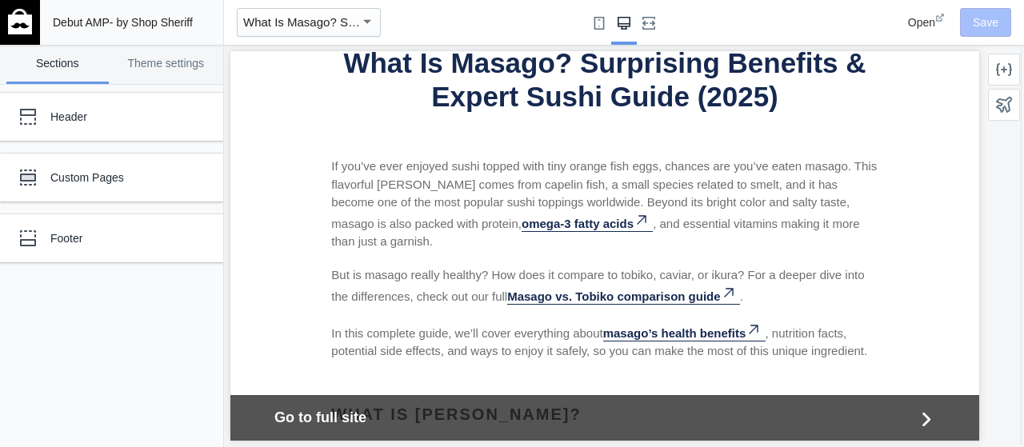
scroll to position [213, 0]
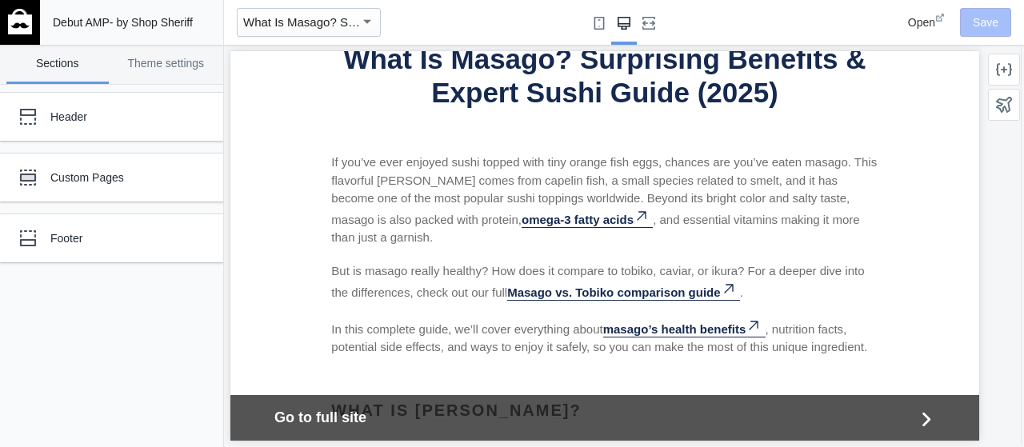
click at [731, 211] on p "If you’ve ever enjoyed sushi topped with tiny orange fish eggs, chances are you…" at bounding box center [604, 201] width 546 height 94
click at [661, 185] on p "If you’ve ever enjoyed sushi topped with tiny orange fish eggs, chances are you…" at bounding box center [604, 201] width 546 height 94
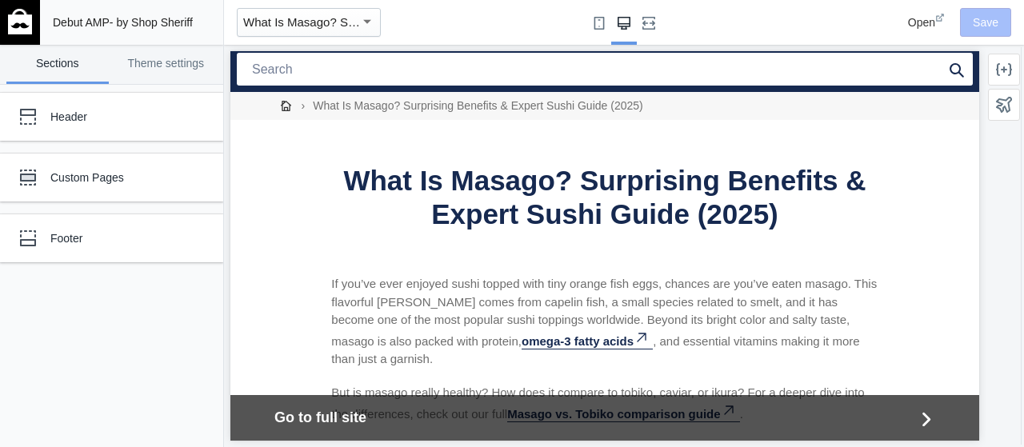
scroll to position [0, 0]
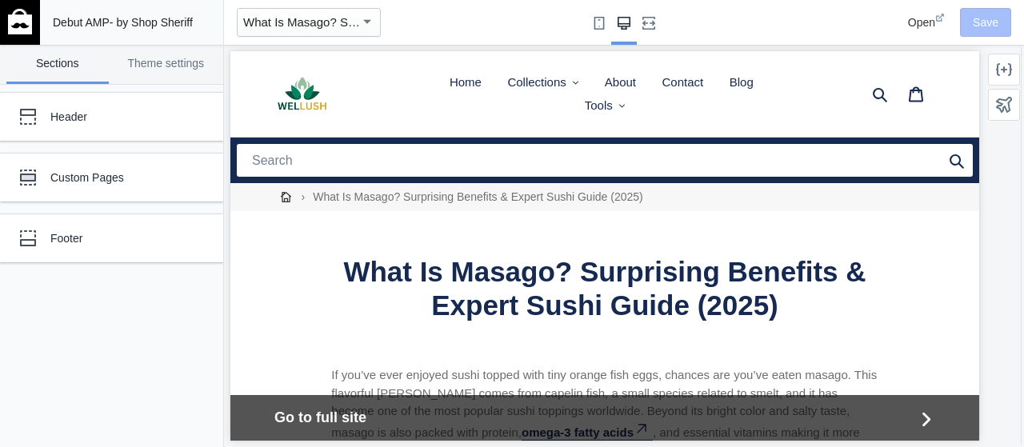
click at [402, 280] on h1 "What Is Masago? Surprising Benefits & Expert Sushi Guide (2025)" at bounding box center [604, 288] width 546 height 67
click at [402, 277] on h1 "What Is Masago? Surprising Benefits & Expert Sushi Guide (2025)" at bounding box center [604, 288] width 546 height 67
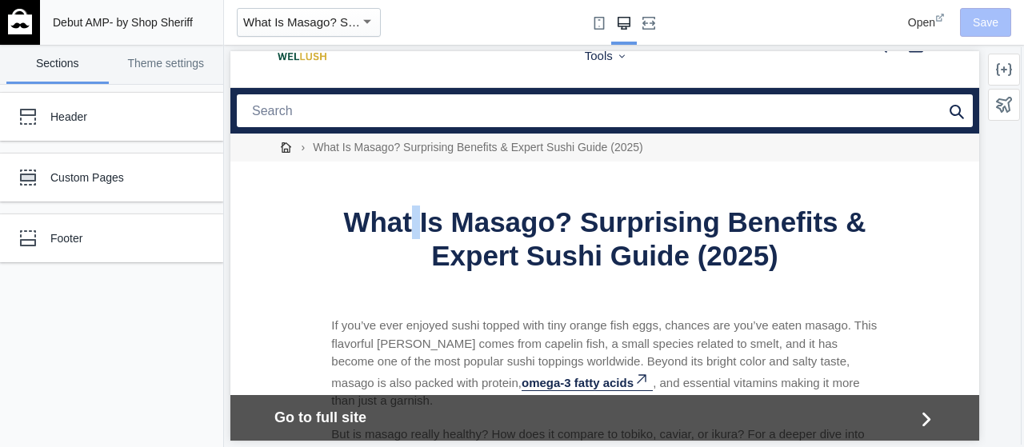
scroll to position [133, 0]
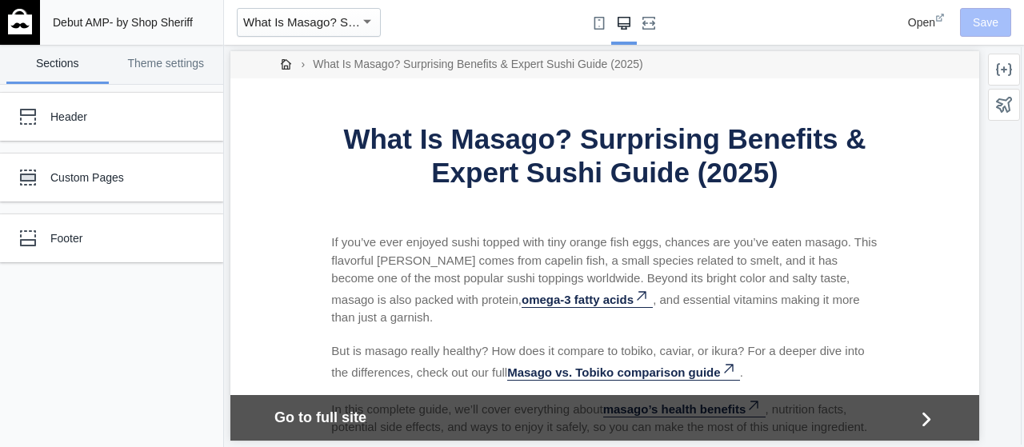
click at [633, 276] on p "If you’ve ever enjoyed sushi topped with tiny orange fish eggs, chances are you…" at bounding box center [604, 281] width 546 height 94
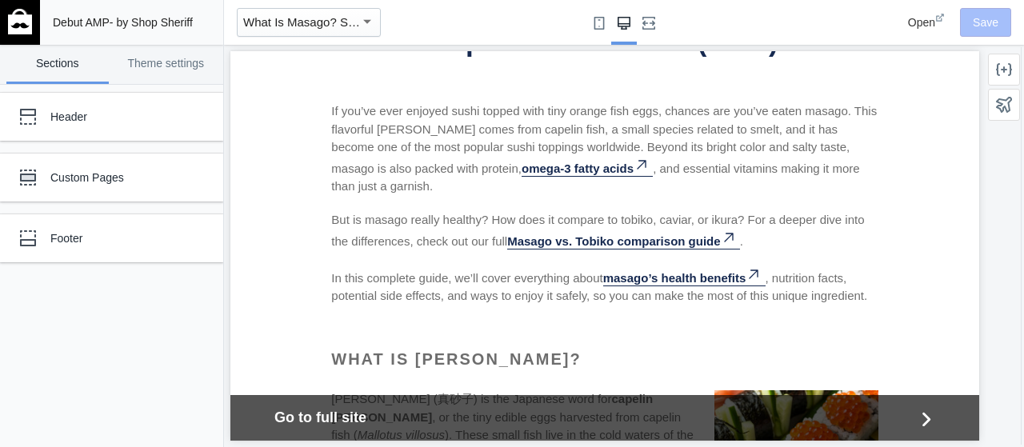
scroll to position [266, 0]
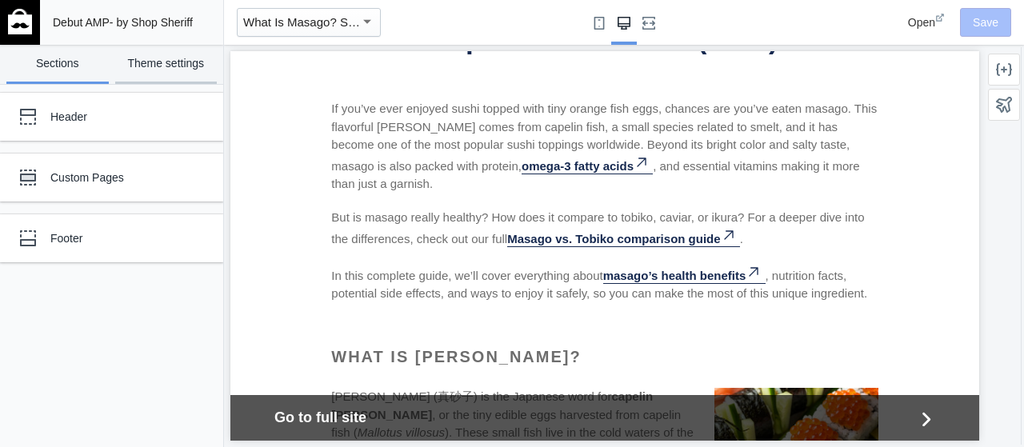
click at [171, 71] on link "Theme settings" at bounding box center [166, 64] width 102 height 39
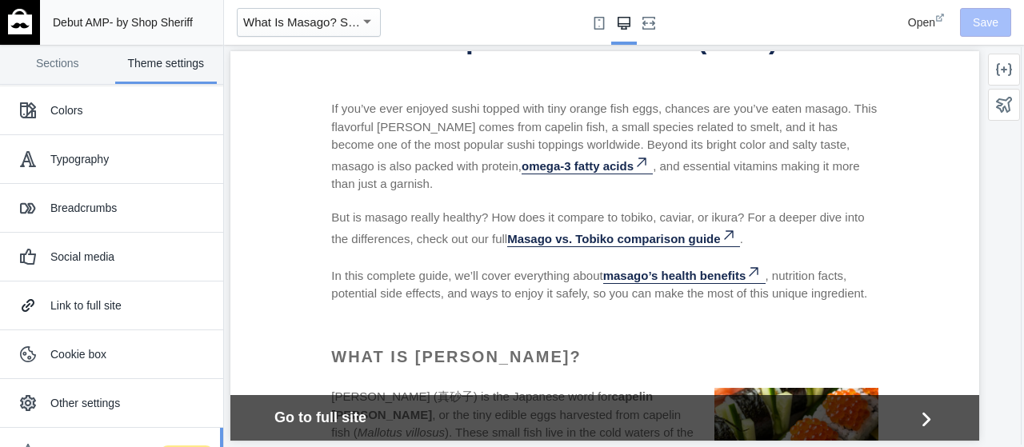
scroll to position [0, 0]
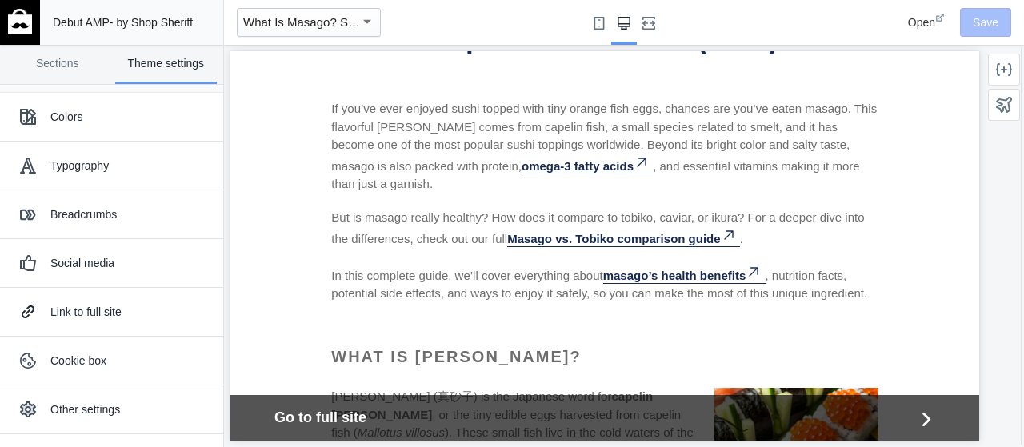
click at [630, 150] on p "If you’ve ever enjoyed sushi topped with tiny orange fish eggs, chances are you…" at bounding box center [604, 147] width 546 height 94
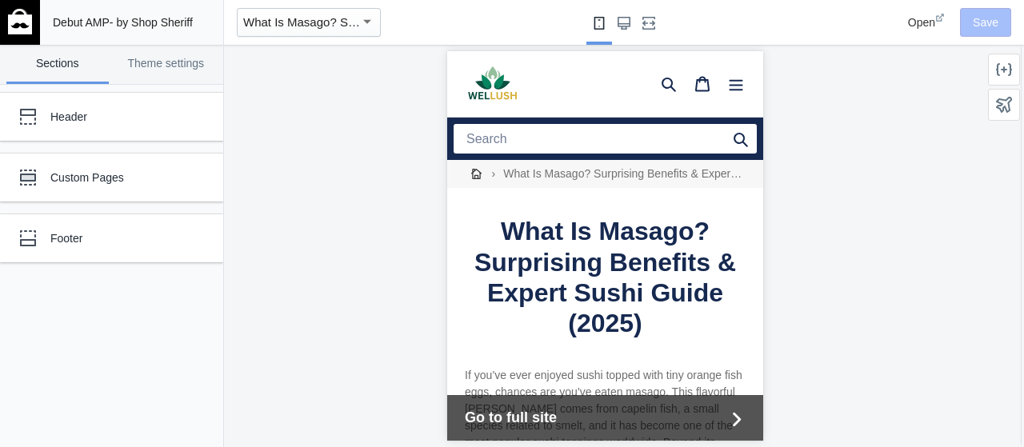
click at [617, 235] on h1 "What Is Masago? Surprising Benefits & Expert Sushi Guide (2025)" at bounding box center [604, 277] width 281 height 123
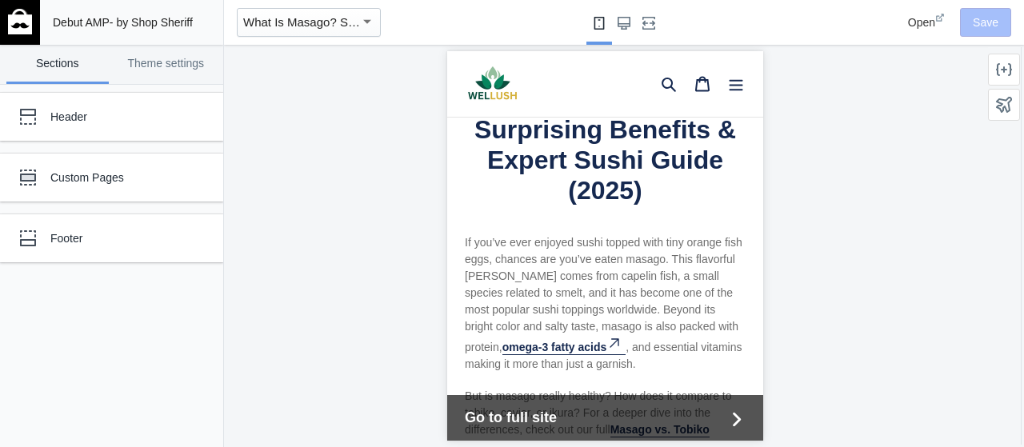
scroll to position [186, 0]
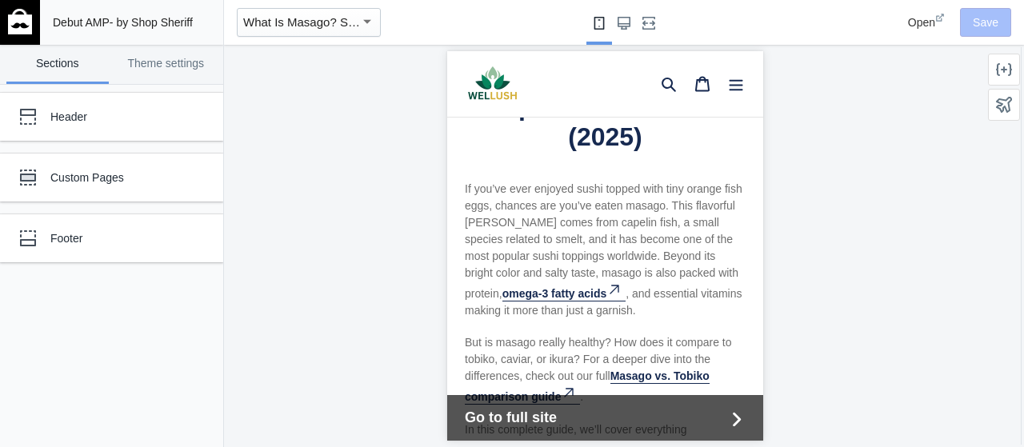
click at [662, 202] on p "If you’ve ever enjoyed sushi topped with tiny orange fish eggs, chances are you…" at bounding box center [604, 250] width 281 height 138
click at [919, 26] on span "Open" at bounding box center [921, 22] width 27 height 13
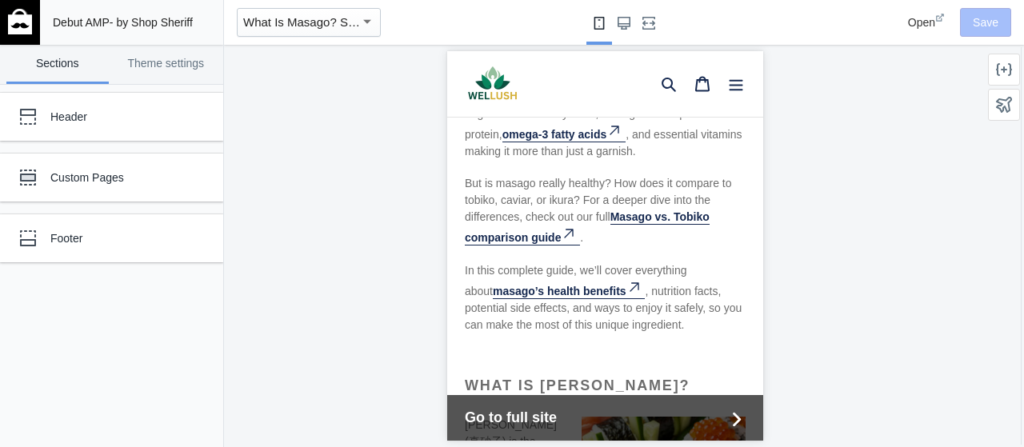
scroll to position [346, 0]
click at [373, 29] on div "button" at bounding box center [367, 21] width 14 height 19
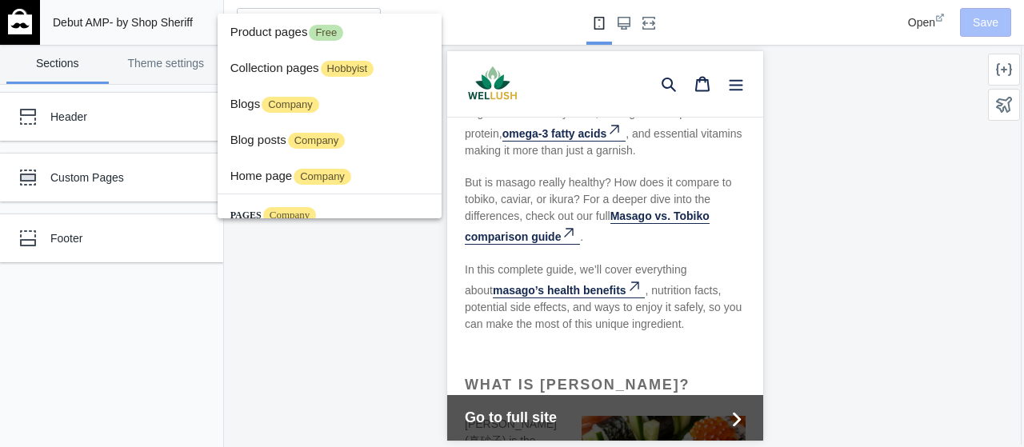
scroll to position [548, 0]
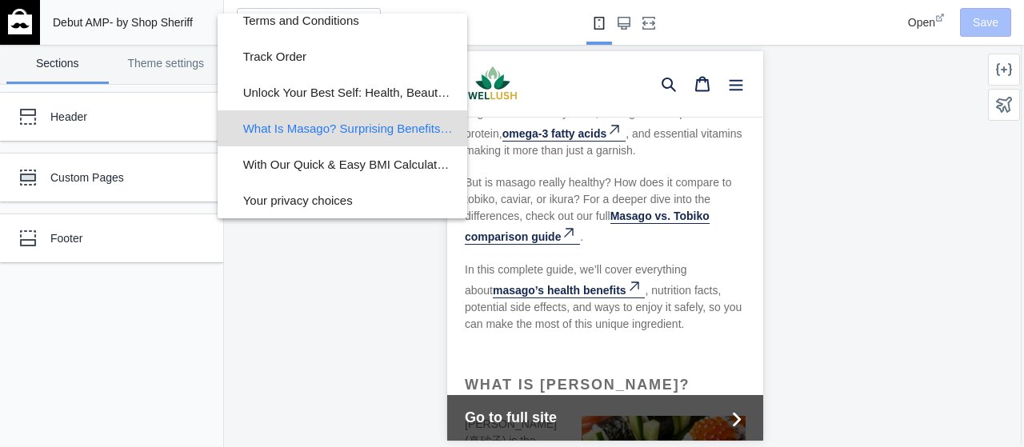
click at [294, 370] on div at bounding box center [512, 223] width 1024 height 447
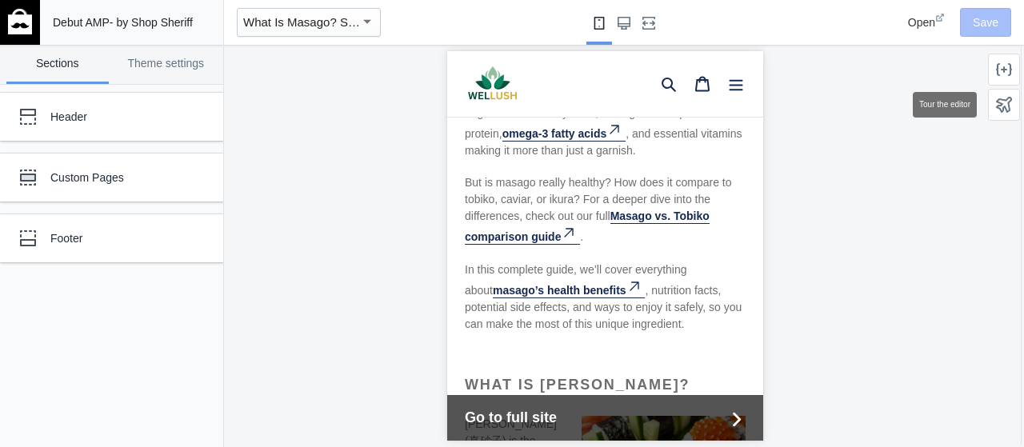
click at [1002, 106] on icon at bounding box center [1004, 105] width 16 height 16
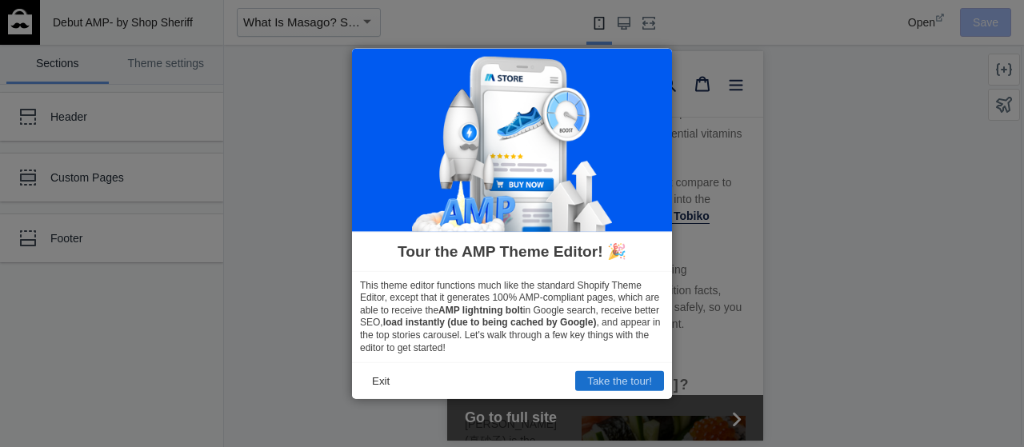
click at [601, 380] on button "Take the tour!" at bounding box center [619, 381] width 89 height 20
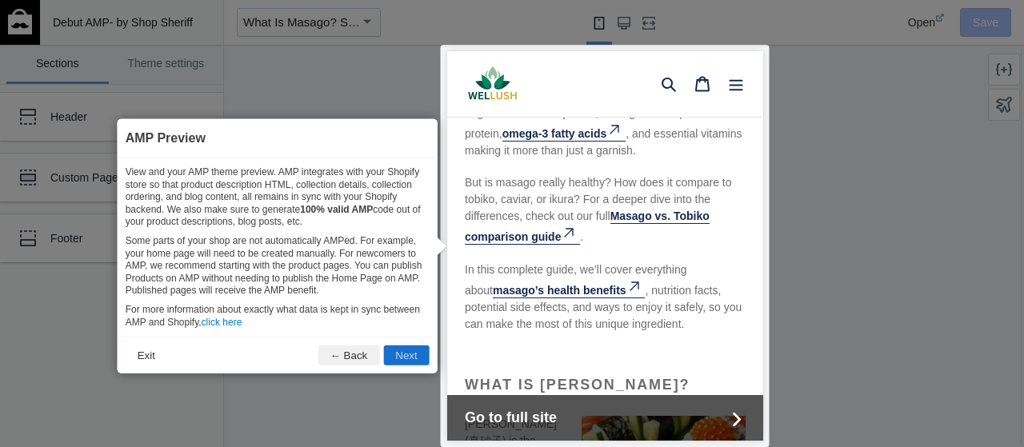
click at [399, 352] on button "Next" at bounding box center [406, 355] width 46 height 20
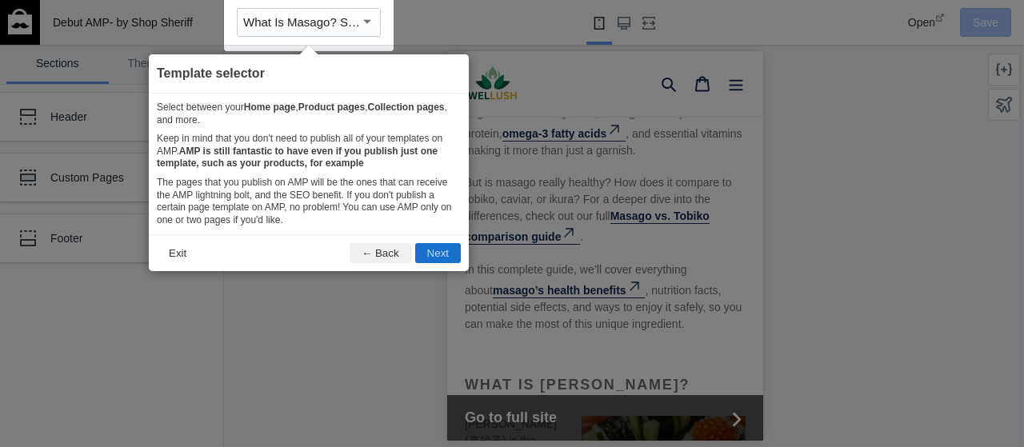
click at [446, 250] on button "Next" at bounding box center [438, 253] width 46 height 20
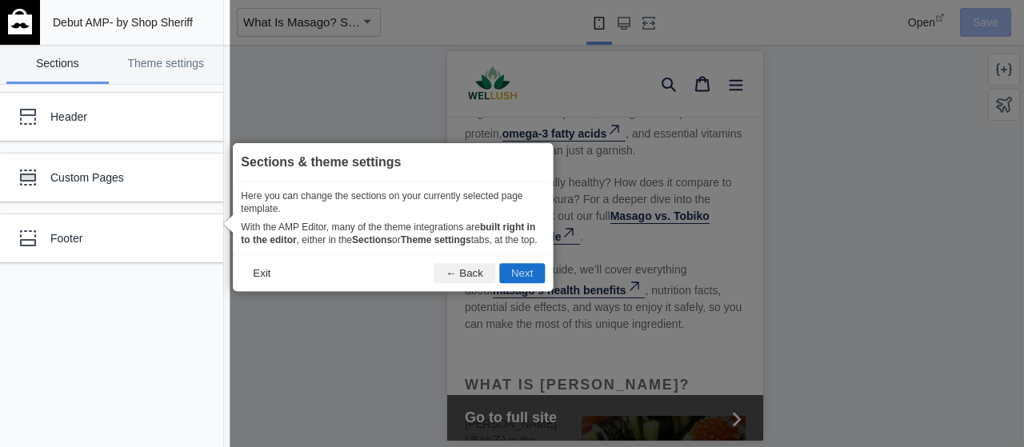
click at [533, 279] on button "Next" at bounding box center [522, 274] width 46 height 20
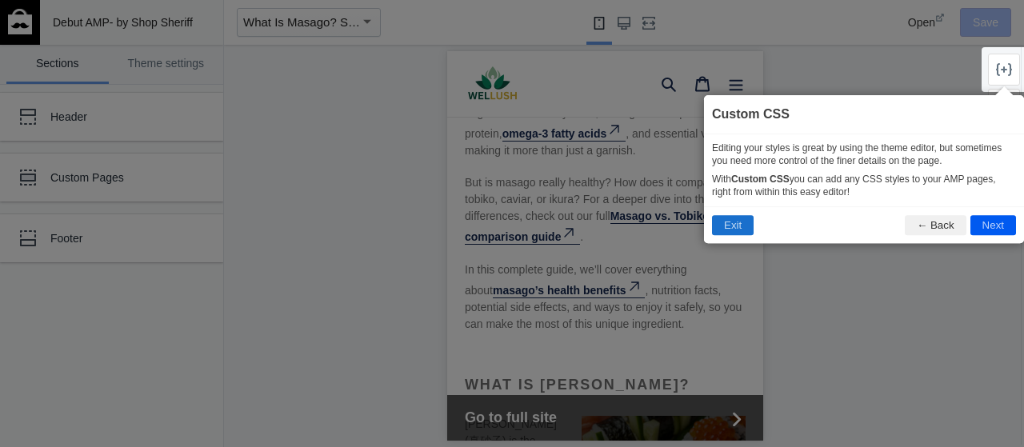
click at [717, 235] on button "Exit" at bounding box center [733, 226] width 42 height 20
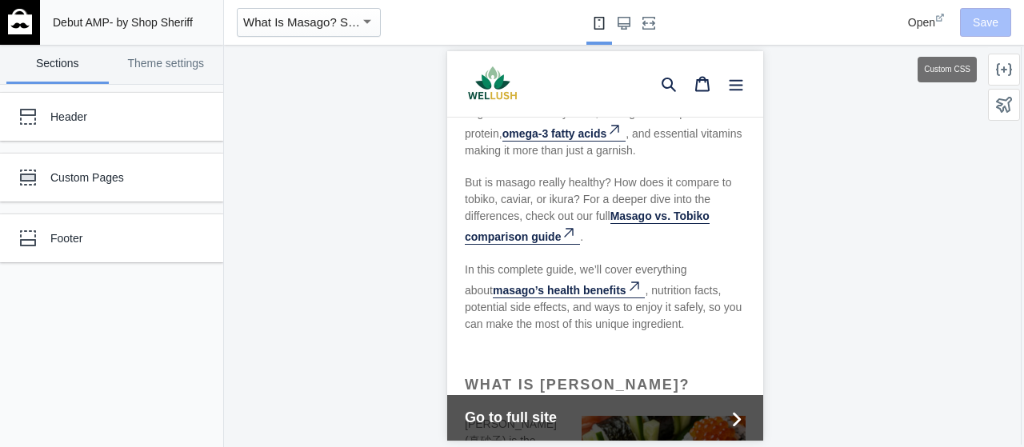
click at [1006, 70] on icon at bounding box center [1004, 70] width 16 height 16
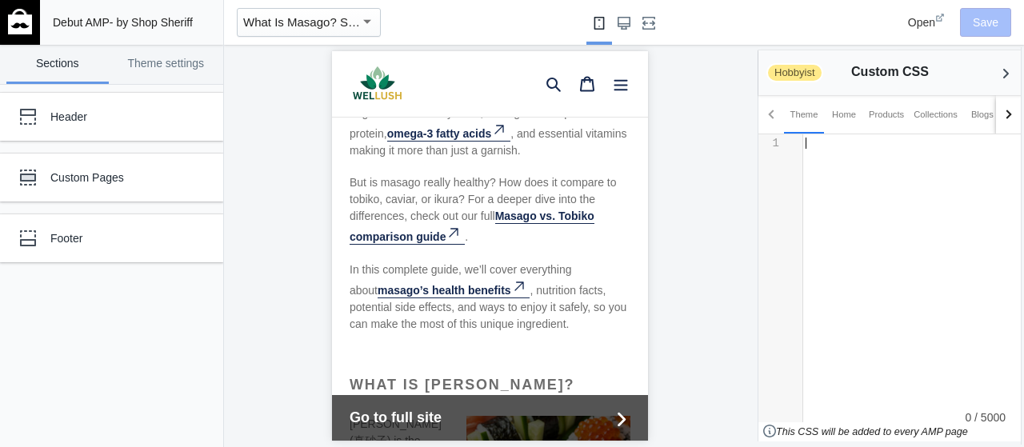
click at [896, 203] on div "​ x 1 ​" at bounding box center [917, 181] width 231 height 94
click at [849, 115] on div "Home" at bounding box center [844, 114] width 24 height 16
drag, startPoint x: 885, startPoint y: 116, endPoint x: 897, endPoint y: 116, distance: 12.8
click at [885, 116] on div "Products" at bounding box center [886, 114] width 35 height 16
click at [928, 116] on div "Collections" at bounding box center [935, 114] width 44 height 16
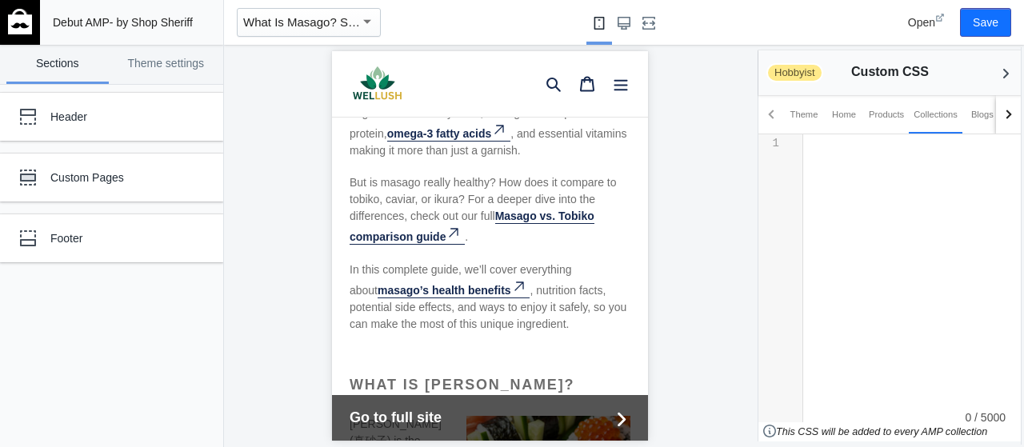
click at [738, 170] on div at bounding box center [489, 246] width 531 height 402
click at [685, 154] on div at bounding box center [489, 246] width 531 height 402
click at [624, 20] on use "Large screen" at bounding box center [623, 23] width 13 height 13
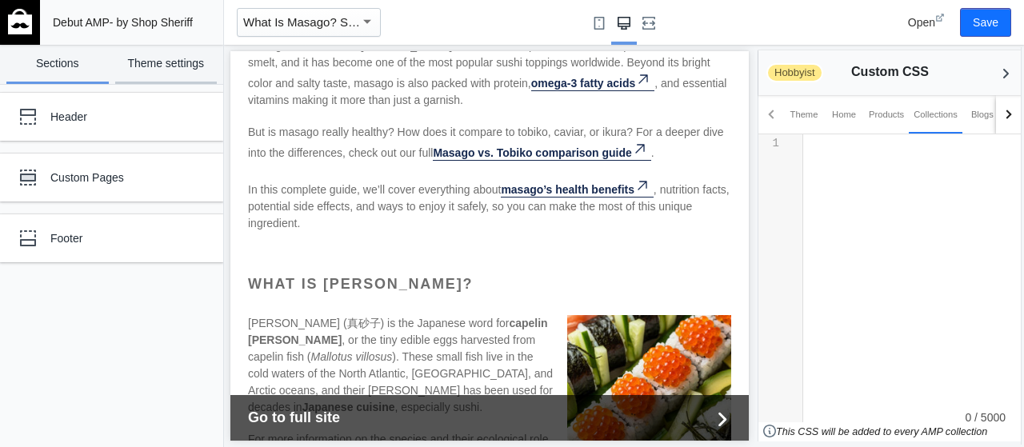
click at [192, 58] on link "Theme settings" at bounding box center [166, 64] width 102 height 39
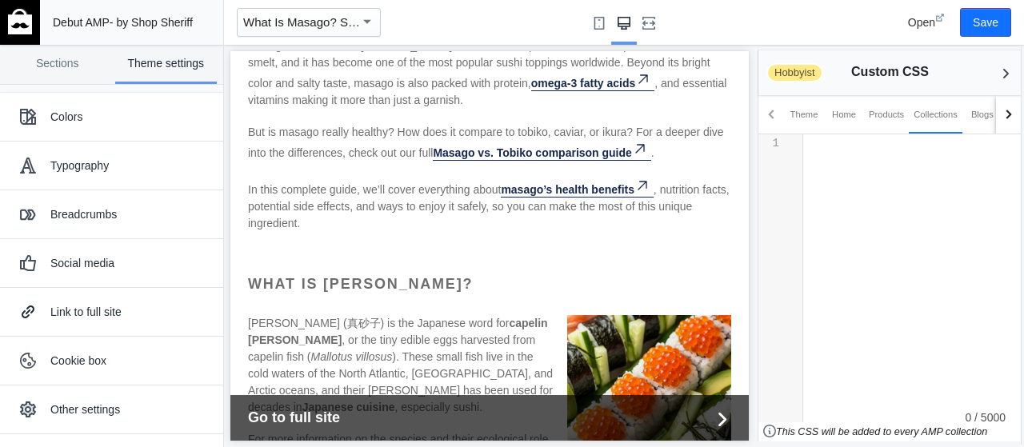
click at [773, 167] on div at bounding box center [769, 278] width 23 height 288
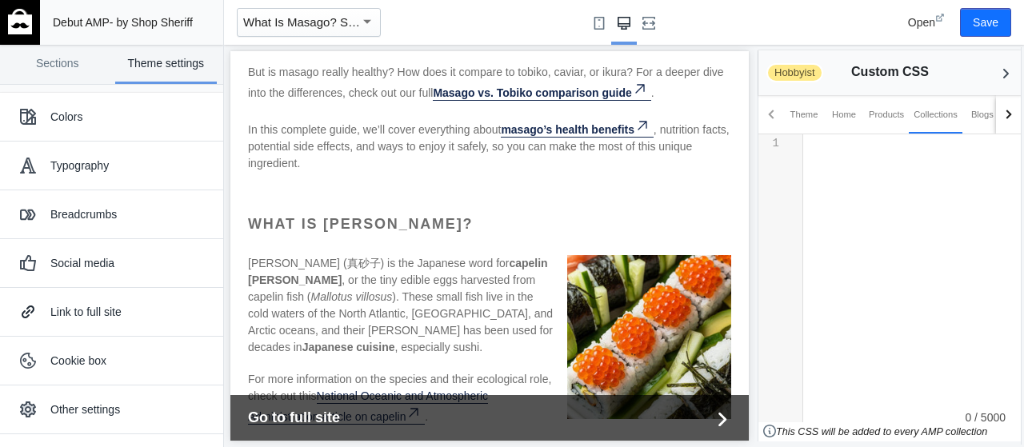
scroll to position [338, 0]
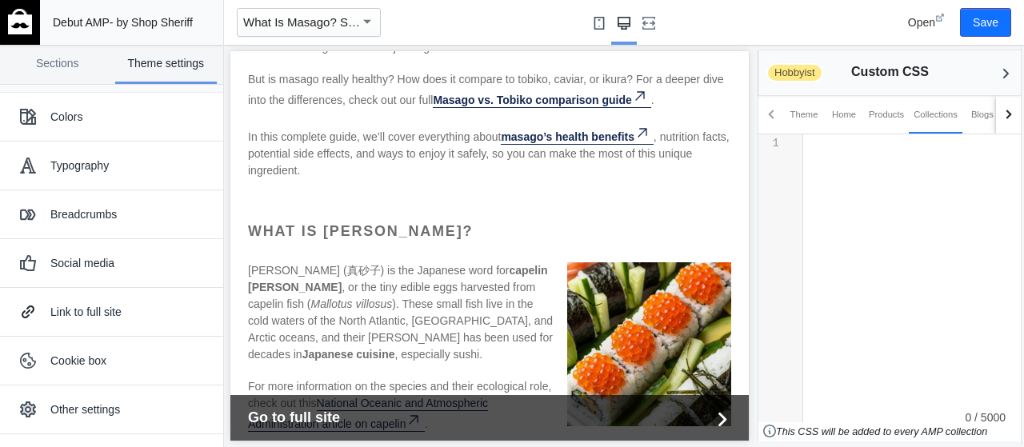
click at [605, 22] on button "Small screen" at bounding box center [599, 22] width 26 height 45
